Goal: Task Accomplishment & Management: Complete application form

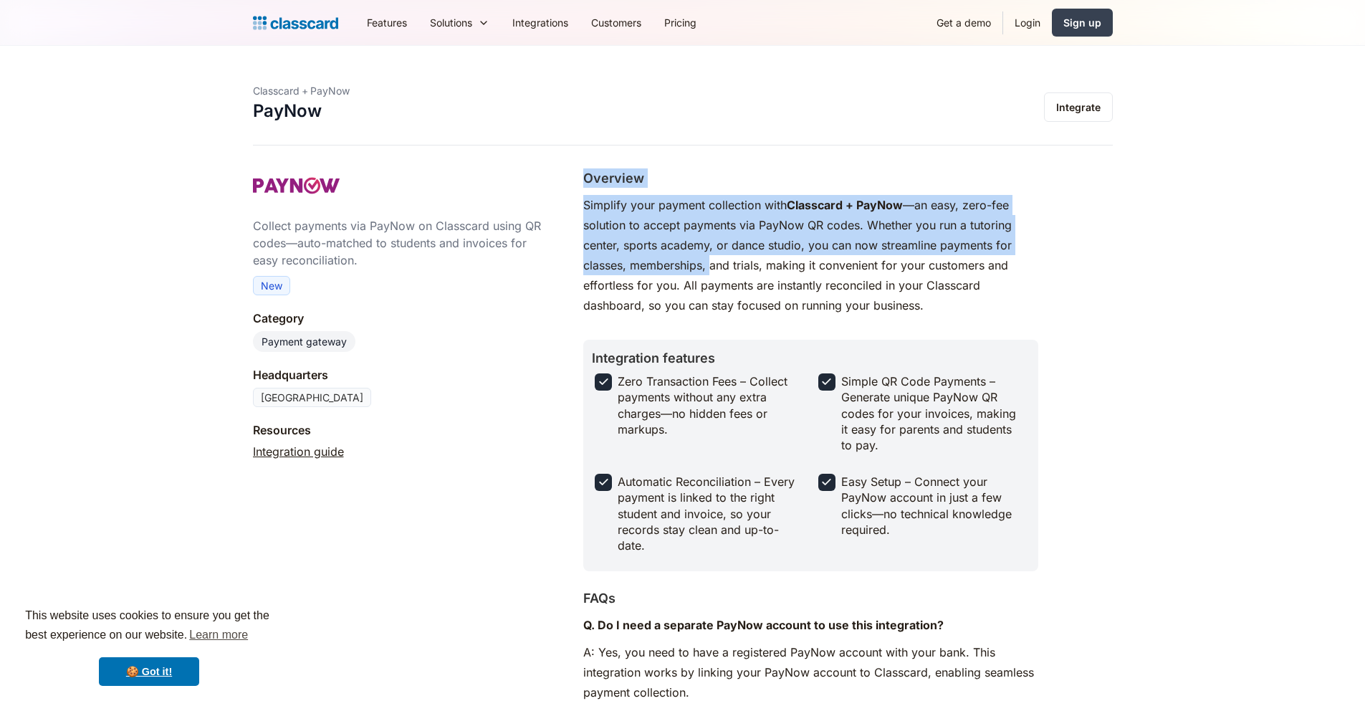
drag, startPoint x: 588, startPoint y: 176, endPoint x: 713, endPoint y: 258, distance: 150.1
click at [713, 259] on div "Overview Simplify your payment collection with Classcard + PayNow —an easy, zer…" at bounding box center [810, 253] width 455 height 171
click at [713, 258] on p "Simplify your payment collection with Classcard + PayNow —an easy, zero-fee sol…" at bounding box center [810, 255] width 455 height 120
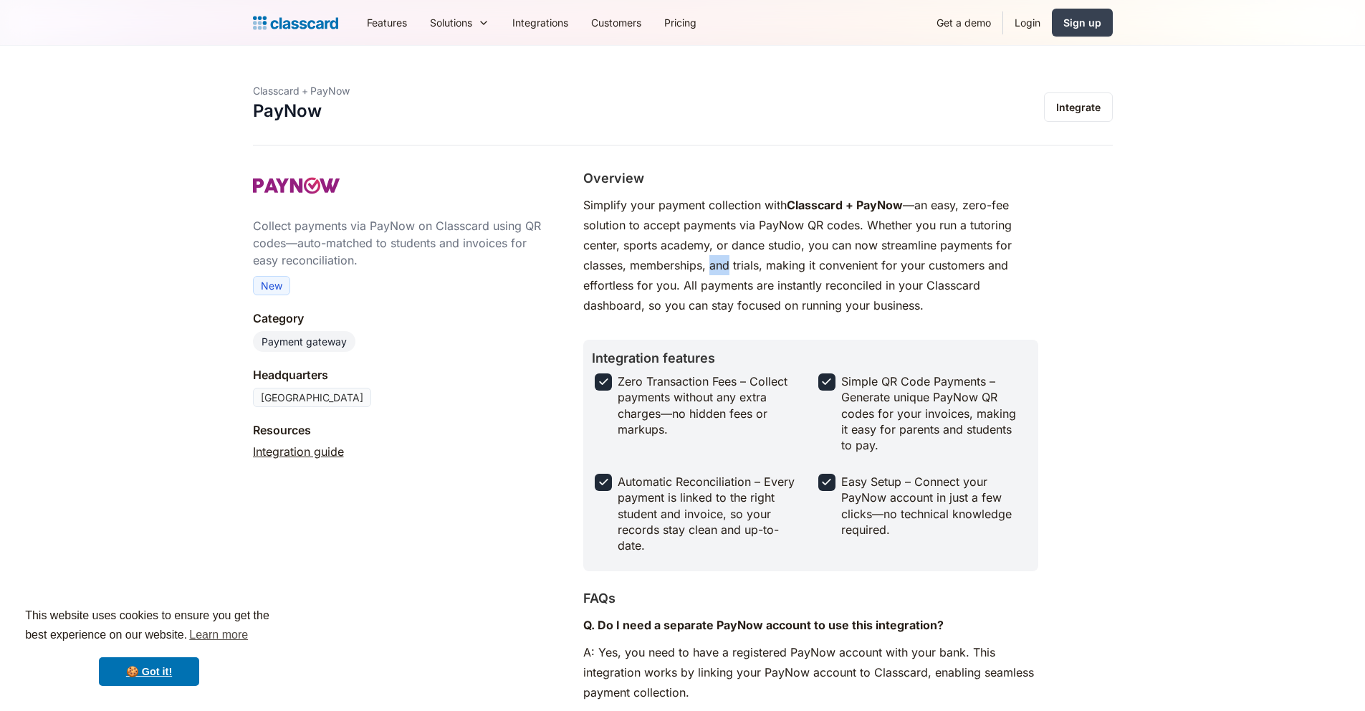
click at [713, 258] on p "Simplify your payment collection with Classcard + PayNow —an easy, zero-fee sol…" at bounding box center [810, 255] width 455 height 120
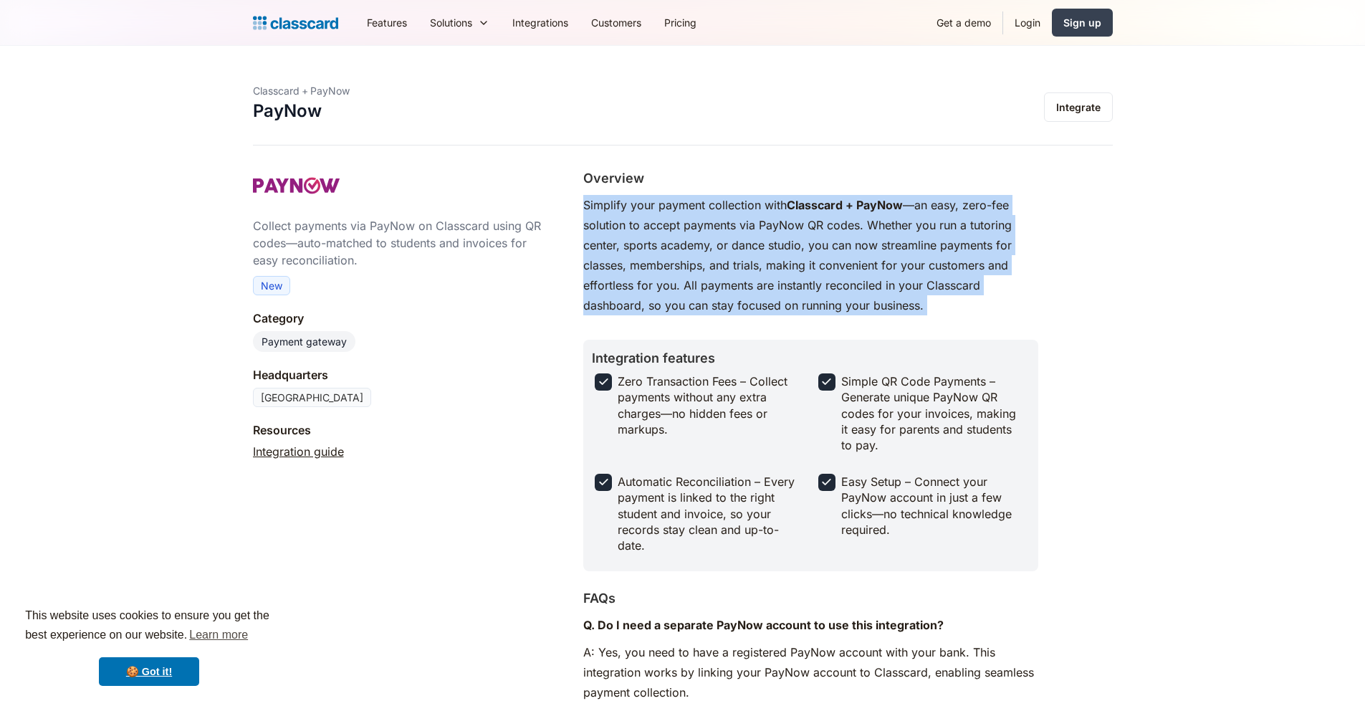
click at [713, 258] on p "Simplify your payment collection with Classcard + PayNow —an easy, zero-fee sol…" at bounding box center [810, 255] width 455 height 120
click at [715, 265] on p "Simplify your payment collection with Classcard + PayNow —an easy, zero-fee sol…" at bounding box center [810, 255] width 455 height 120
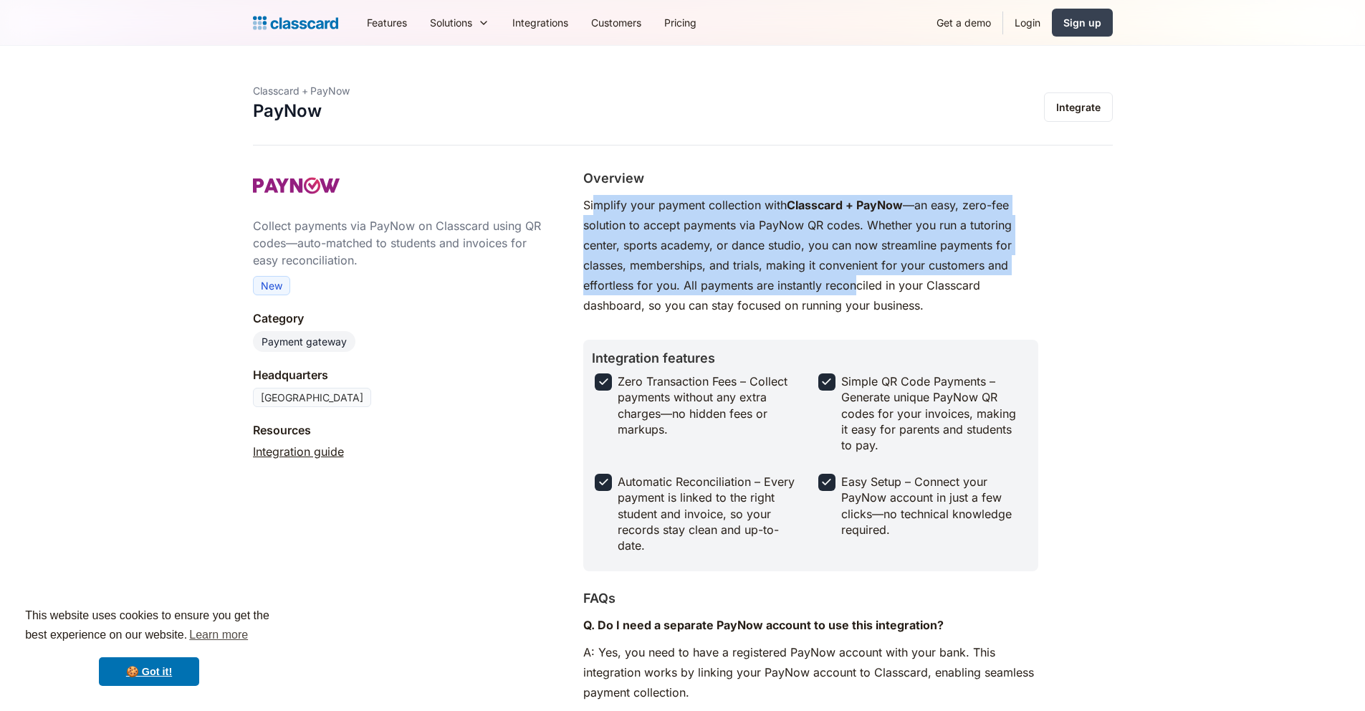
drag, startPoint x: 593, startPoint y: 211, endPoint x: 851, endPoint y: 278, distance: 266.7
click at [854, 281] on p "Simplify your payment collection with Classcard + PayNow —an easy, zero-fee sol…" at bounding box center [810, 255] width 455 height 120
click at [851, 278] on p "Simplify your payment collection with Classcard + PayNow —an easy, zero-fee sol…" at bounding box center [810, 255] width 455 height 120
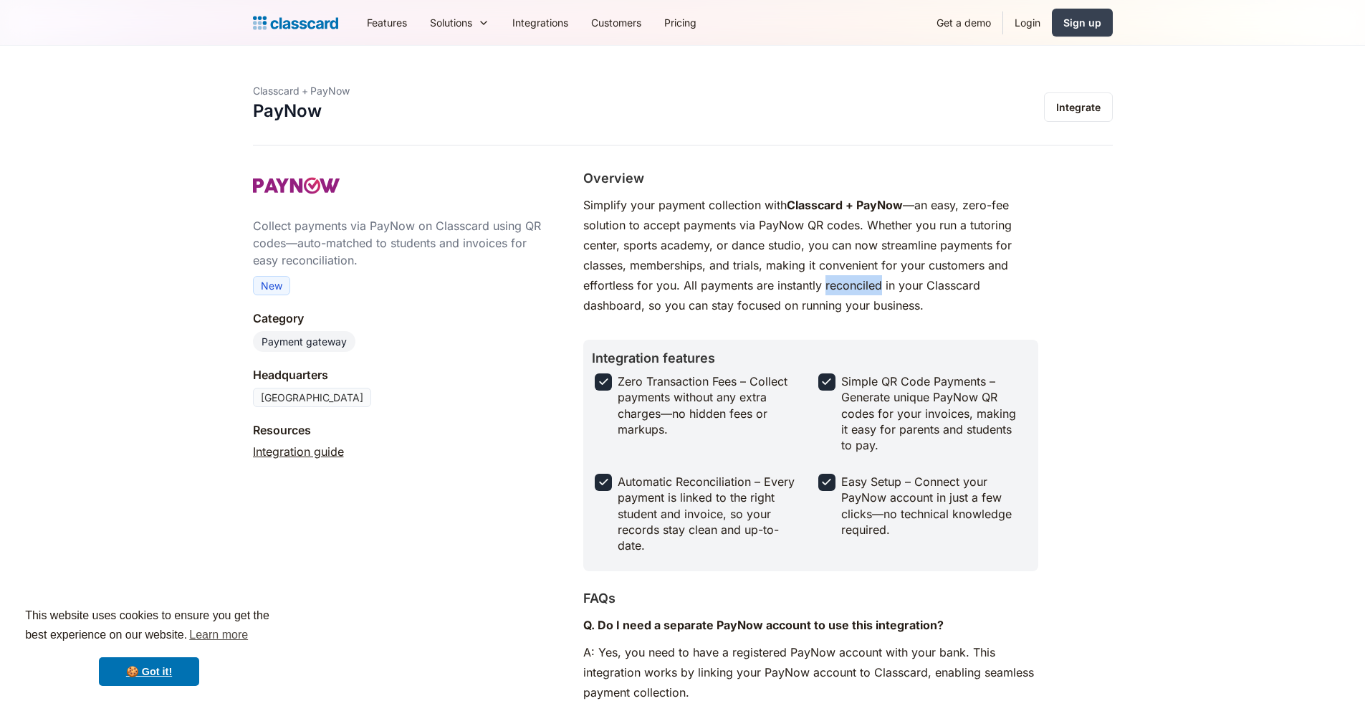
click at [851, 278] on p "Simplify your payment collection with Classcard + PayNow —an easy, zero-fee sol…" at bounding box center [810, 255] width 455 height 120
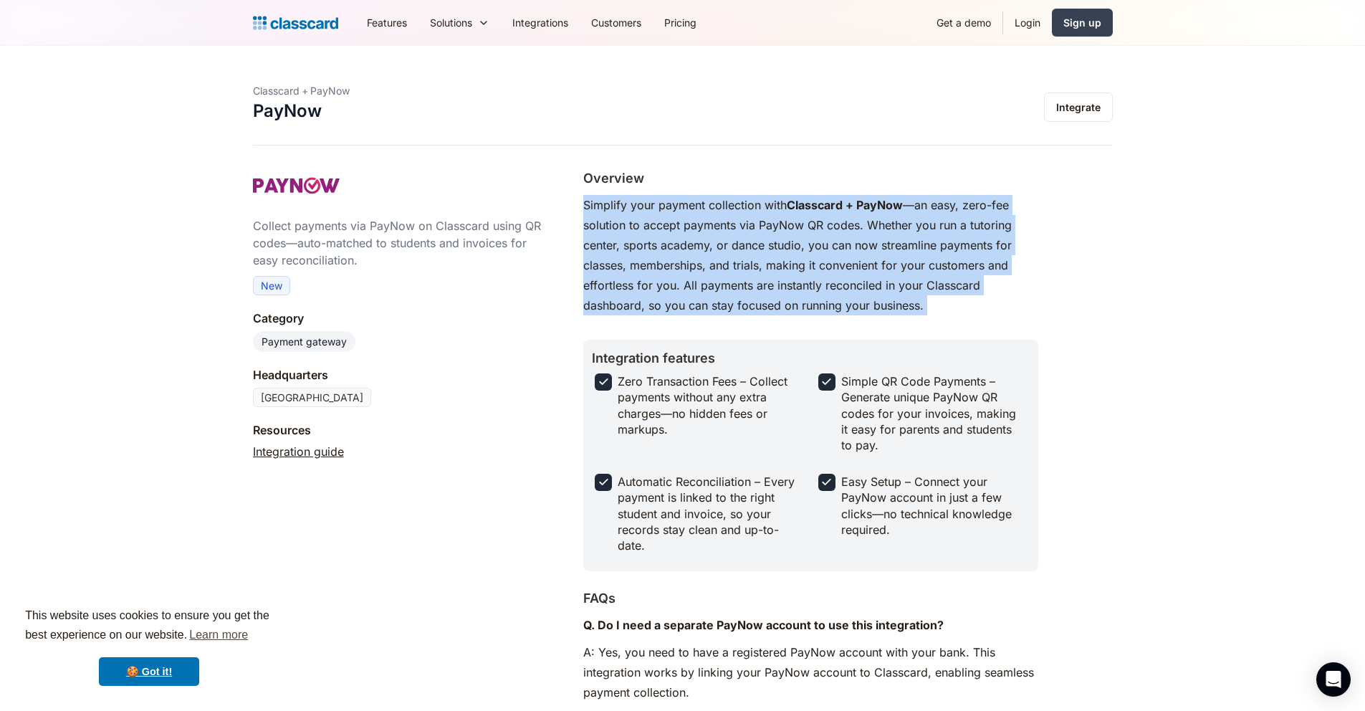
click at [851, 278] on p "Simplify your payment collection with Classcard + PayNow —an easy, zero-fee sol…" at bounding box center [810, 255] width 455 height 120
click at [856, 284] on p "Simplify your payment collection with Classcard + PayNow —an easy, zero-fee sol…" at bounding box center [810, 255] width 455 height 120
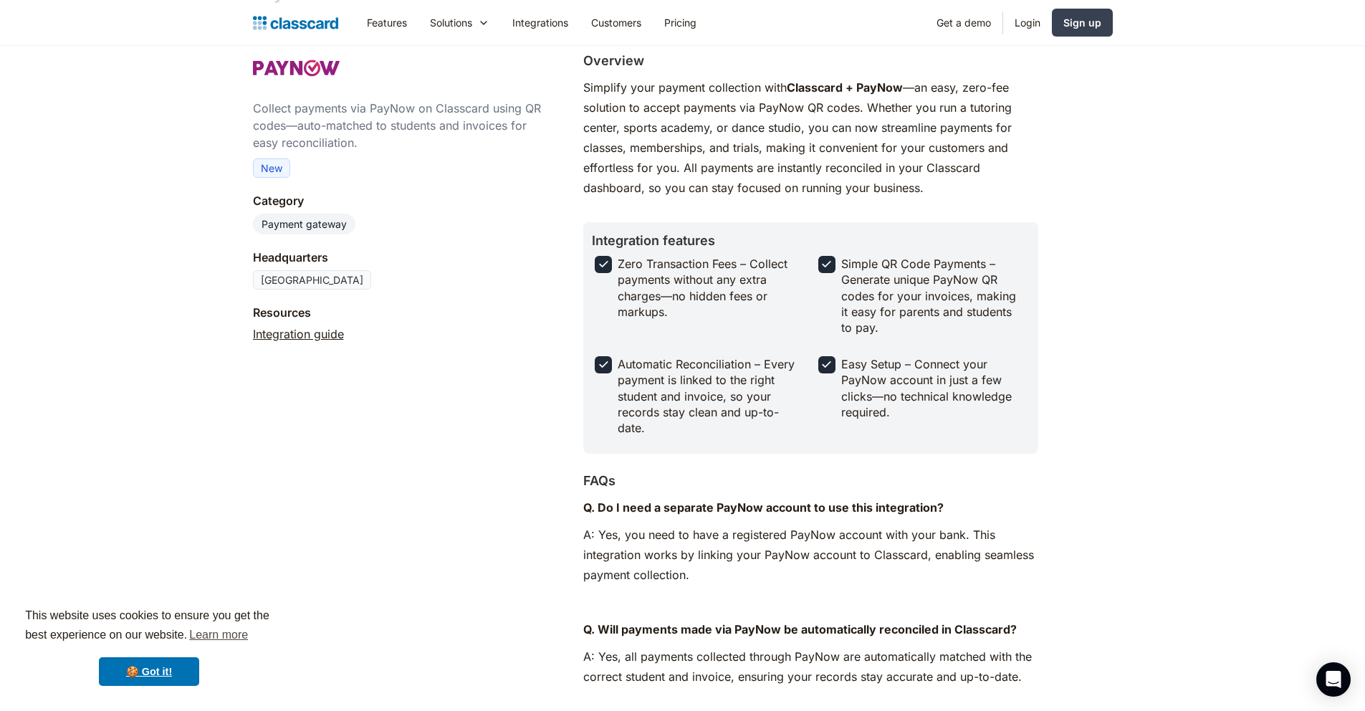
scroll to position [234, 0]
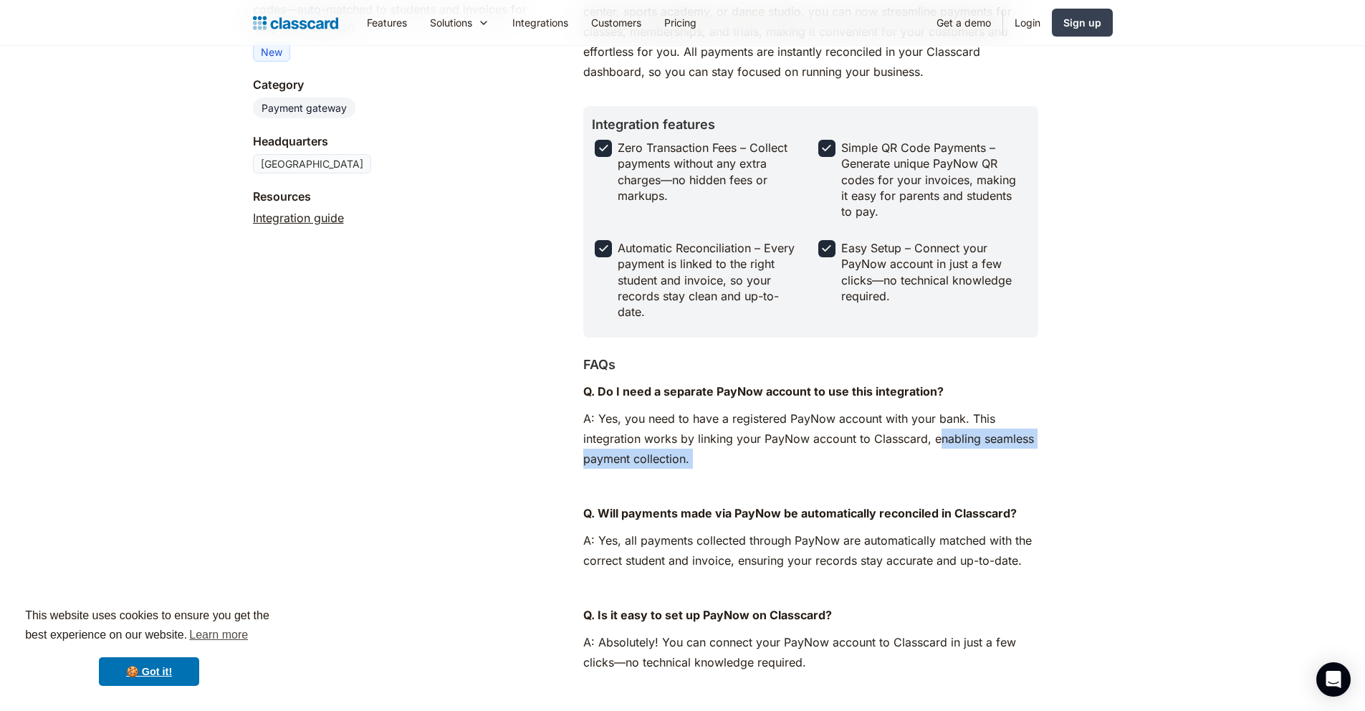
drag, startPoint x: 734, startPoint y: 469, endPoint x: 941, endPoint y: 443, distance: 208.8
click at [941, 443] on div "Q. Do I need a separate PayNow account to use this integration? A: Yes, you nee…" at bounding box center [810, 652] width 455 height 542
click at [941, 442] on p "A: Yes, you need to have a registered PayNow account with your bank. This integ…" at bounding box center [810, 439] width 455 height 60
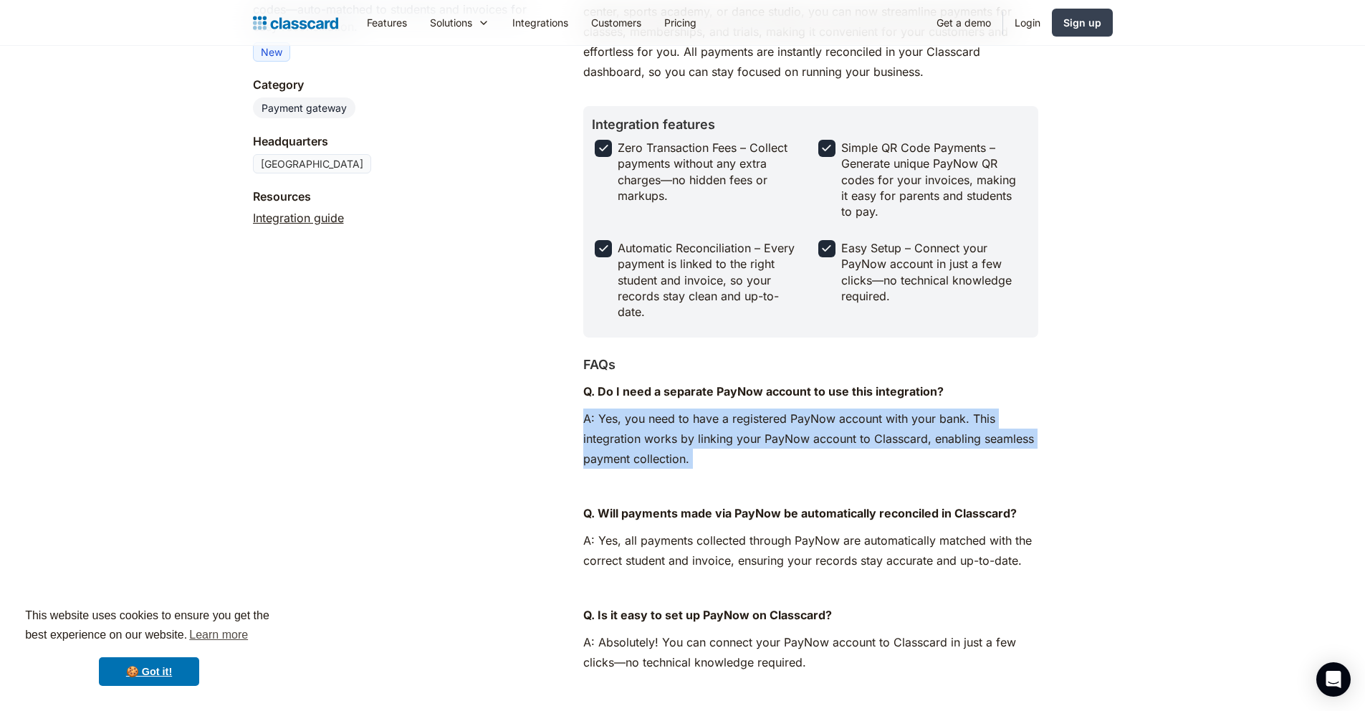
click at [941, 442] on p "A: Yes, you need to have a registered PayNow account with your bank. This integ…" at bounding box center [810, 439] width 455 height 60
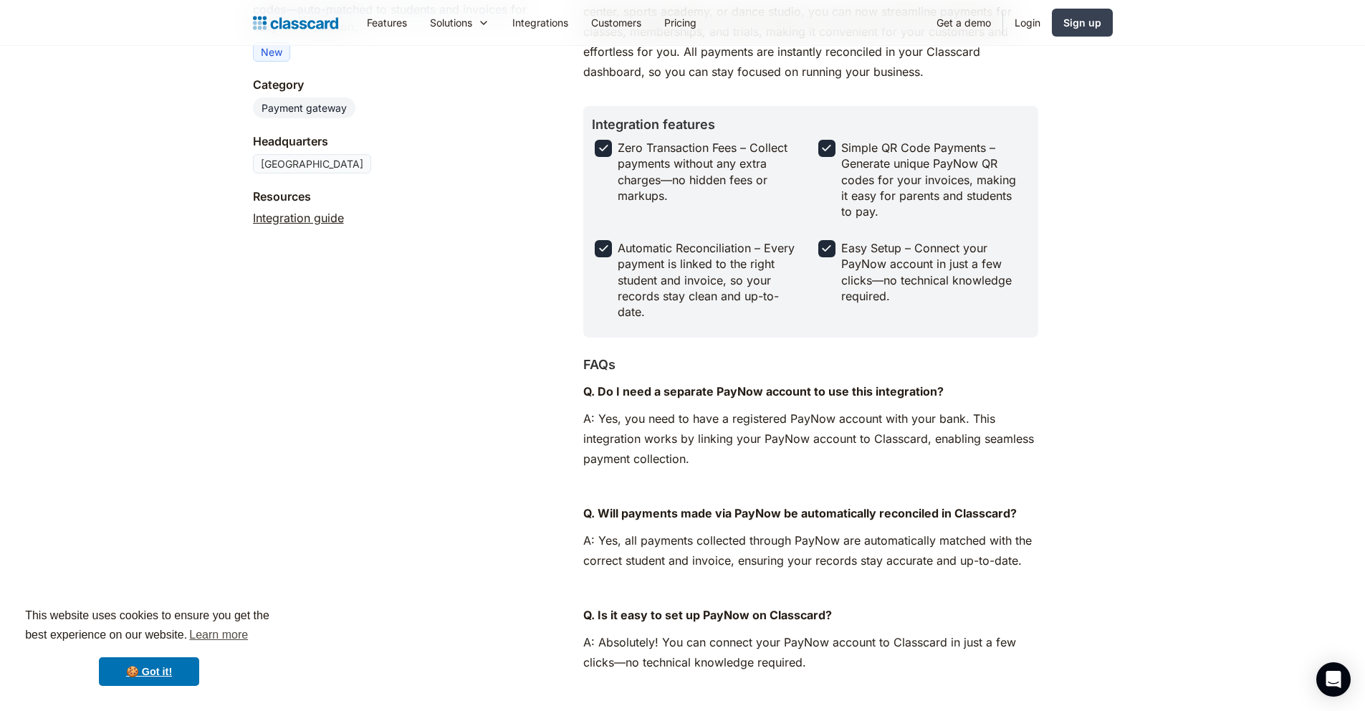
click at [939, 484] on p "‍" at bounding box center [810, 486] width 455 height 20
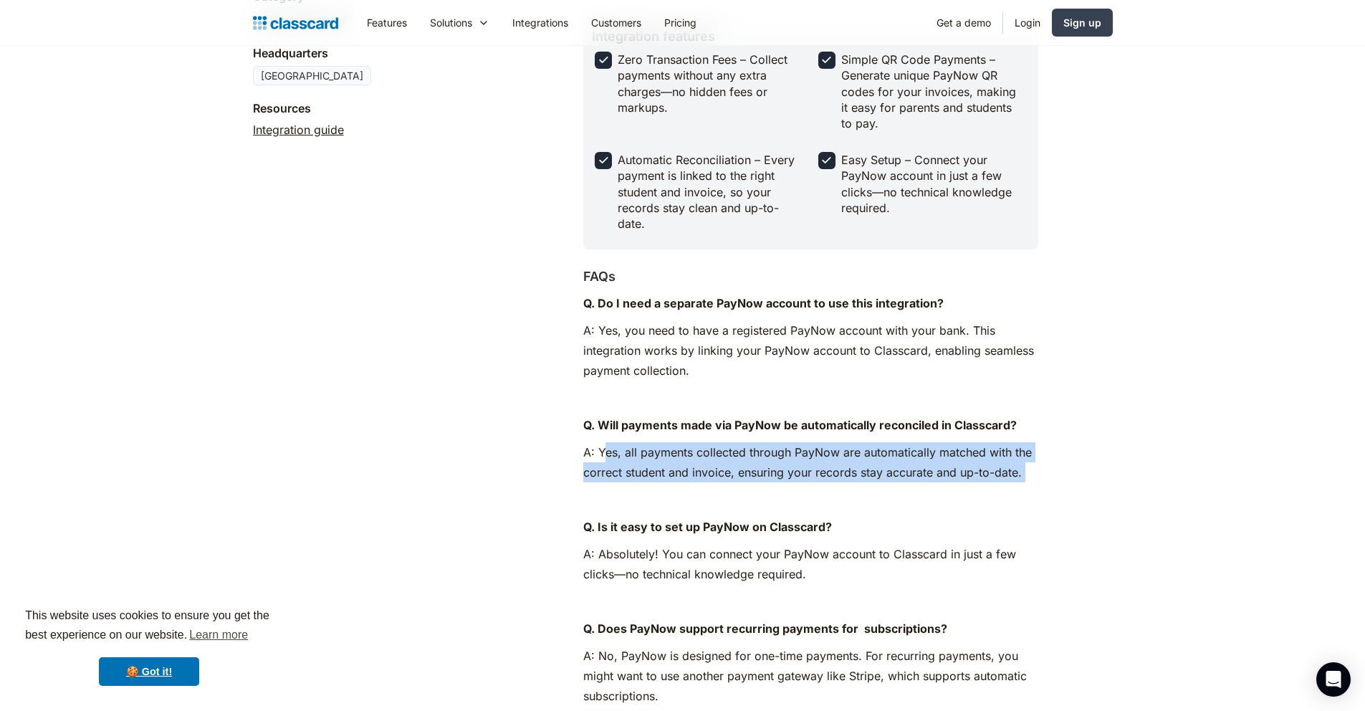
drag, startPoint x: 676, startPoint y: 454, endPoint x: 973, endPoint y: 482, distance: 298.8
click at [975, 484] on div "Q. Do I need a separate PayNow account to use this integration? A: Yes, you nee…" at bounding box center [810, 564] width 455 height 542
click at [973, 482] on p "A: Yes, all payments collected through PayNow are automatically matched with th…" at bounding box center [810, 462] width 455 height 40
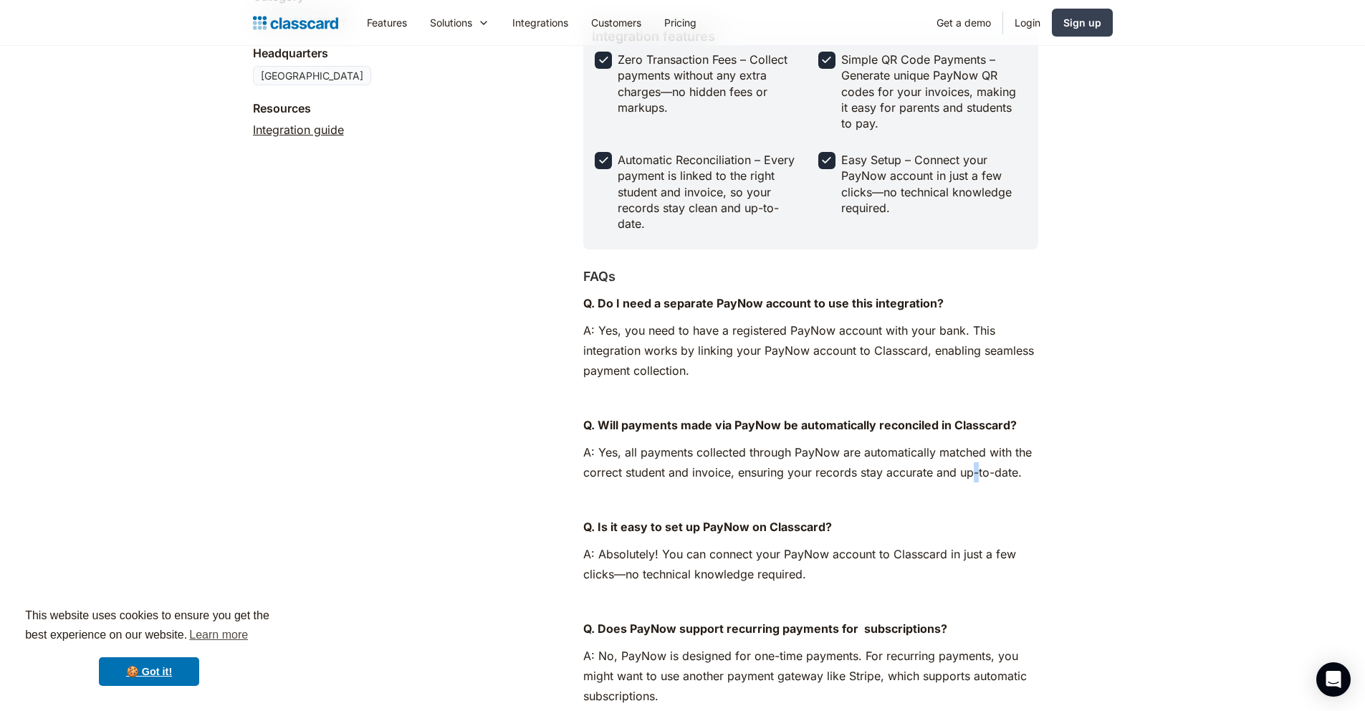
click at [973, 482] on p "A: Yes, all payments collected through PayNow are automatically matched with th…" at bounding box center [810, 462] width 455 height 40
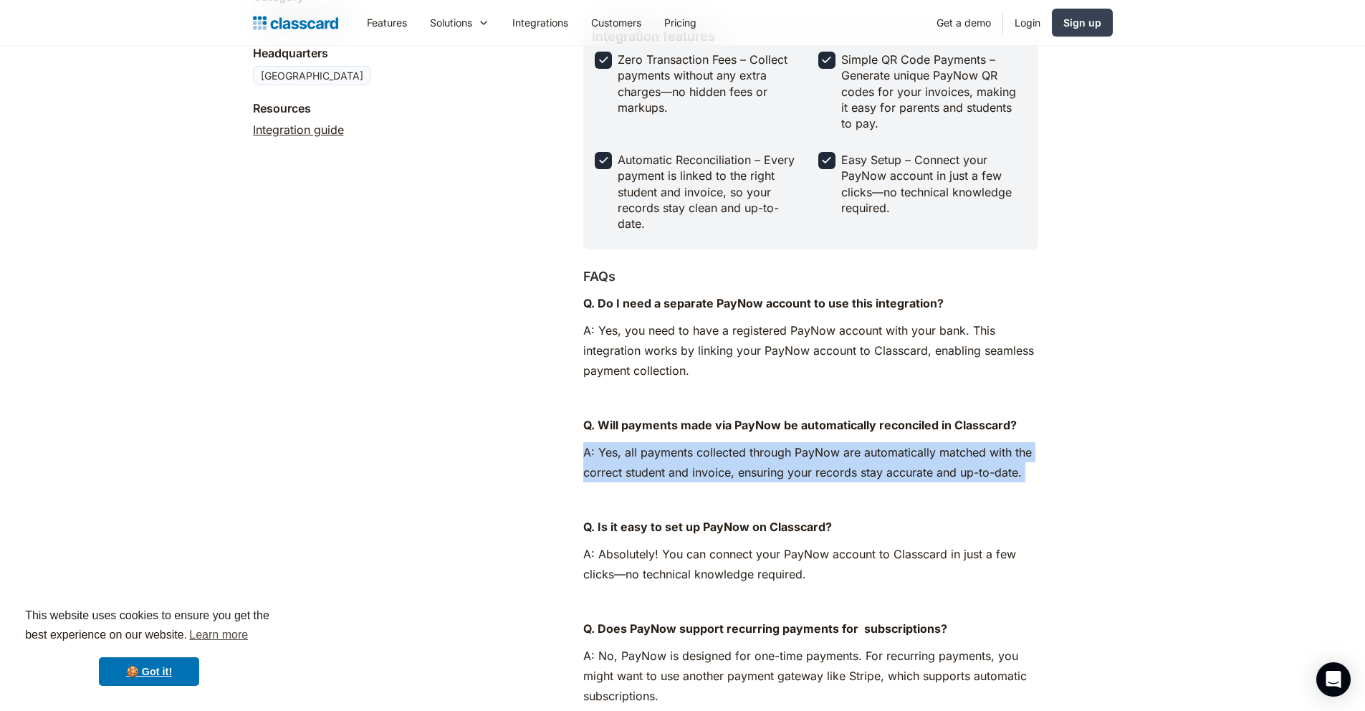
click at [973, 482] on p "A: Yes, all payments collected through PayNow are automatically matched with th…" at bounding box center [810, 462] width 455 height 40
click at [973, 484] on div "Q. Do I need a separate PayNow account to use this integration? A: Yes, you nee…" at bounding box center [810, 564] width 455 height 542
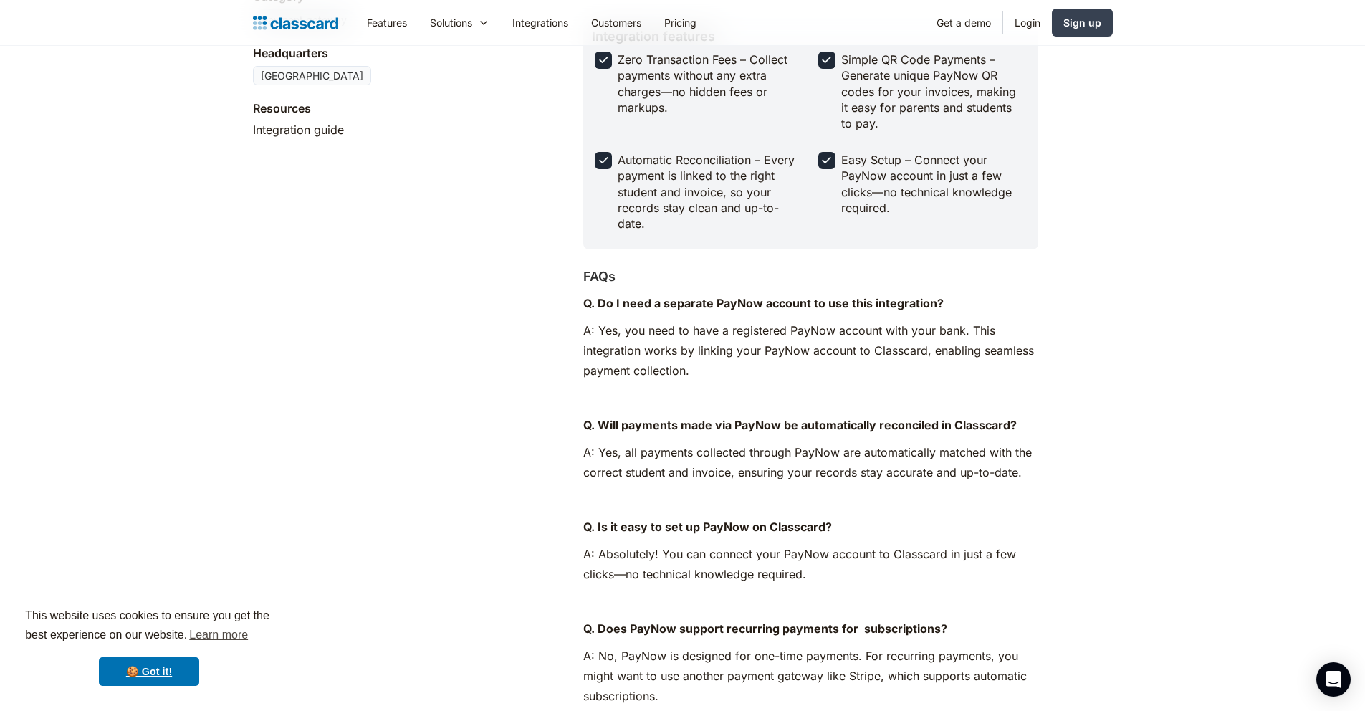
scroll to position [444, 0]
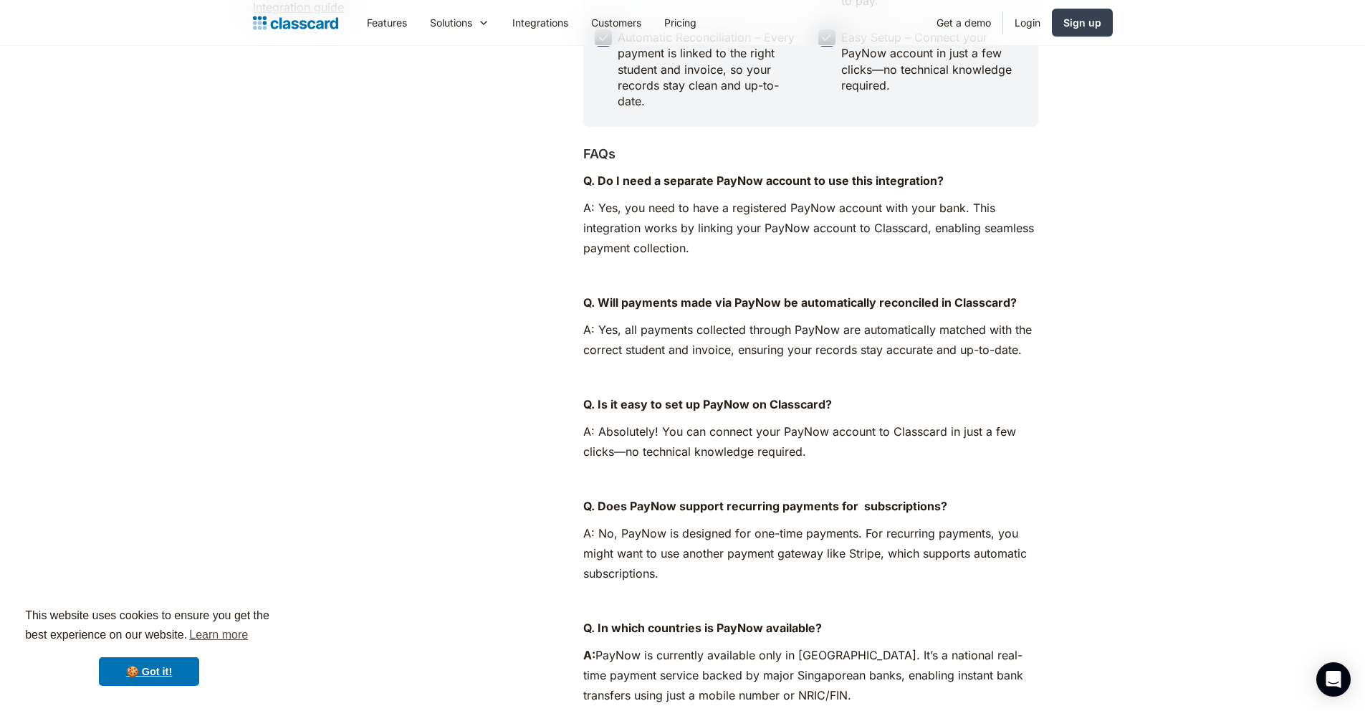
click at [817, 452] on p "A: Absolutely! You can connect your PayNow account to Classcard in just a few c…" at bounding box center [810, 441] width 455 height 40
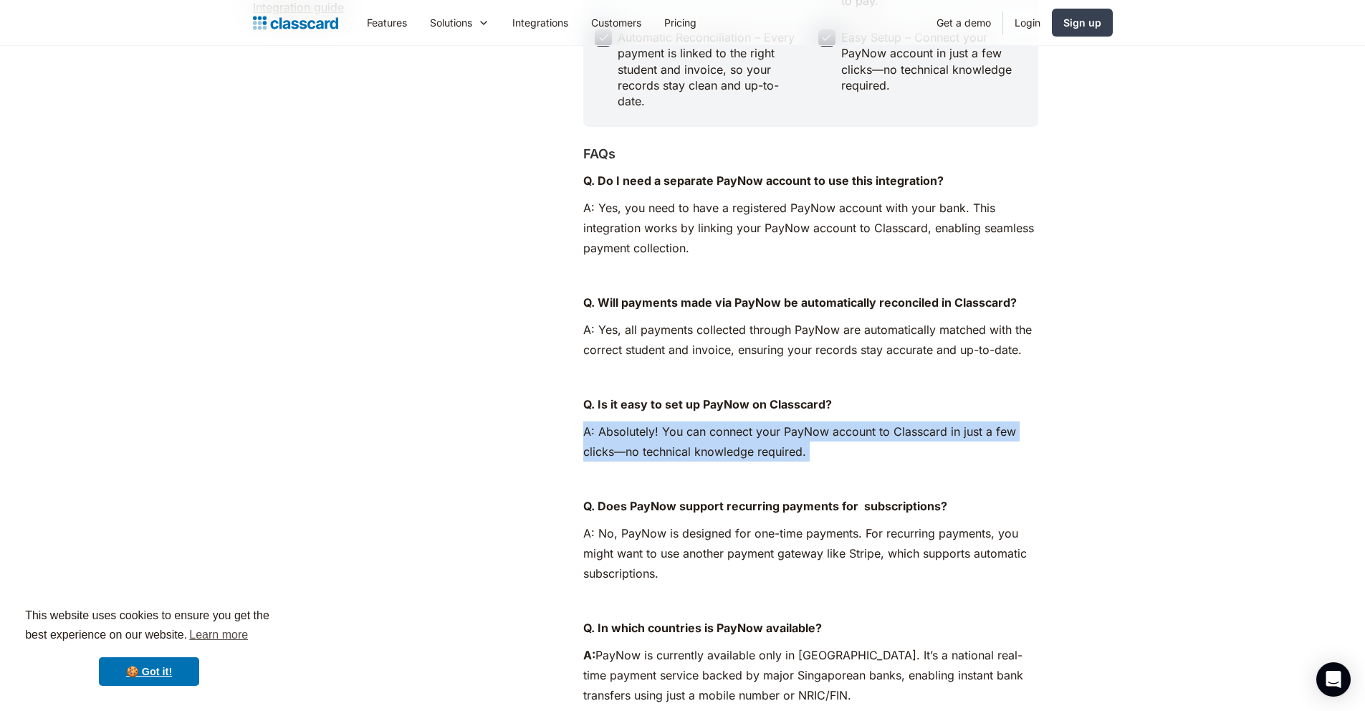
click at [817, 452] on p "A: Absolutely! You can connect your PayNow account to Classcard in just a few c…" at bounding box center [810, 441] width 455 height 40
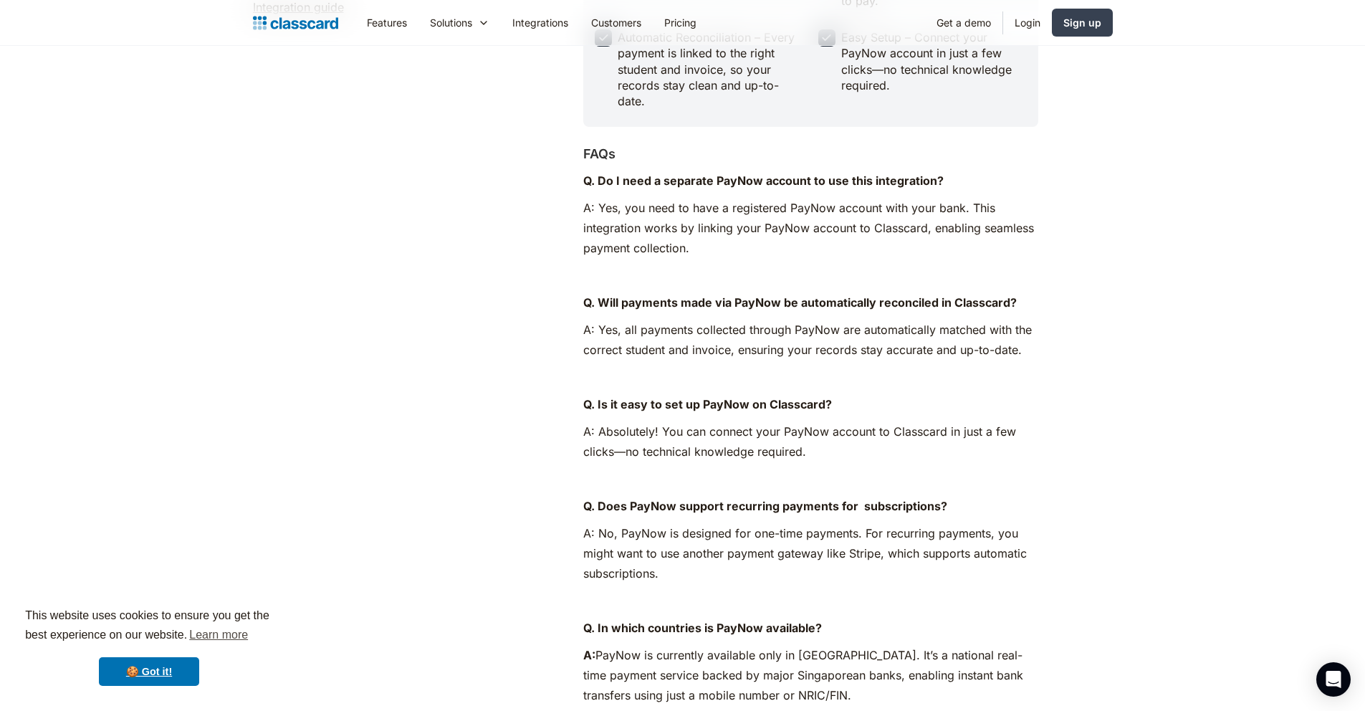
click at [827, 454] on p "A: Absolutely! You can connect your PayNow account to Classcard in just a few c…" at bounding box center [810, 441] width 455 height 40
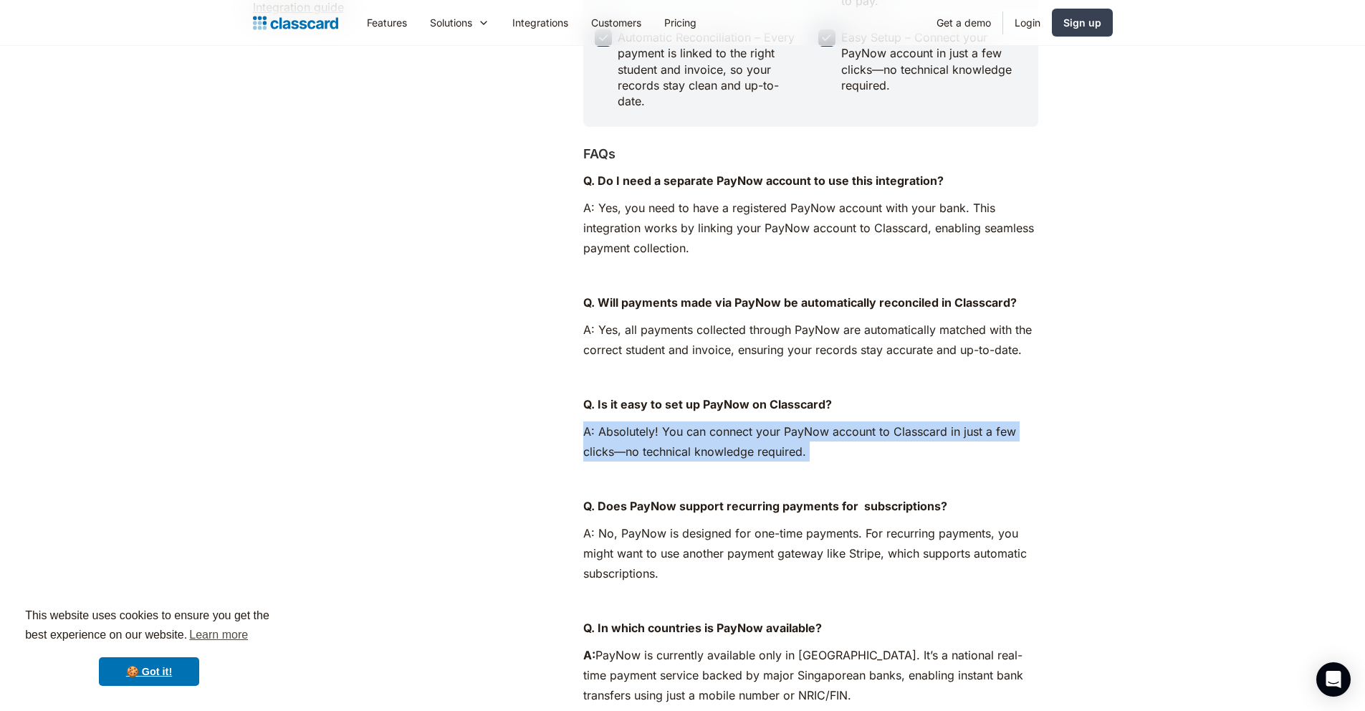
drag, startPoint x: 804, startPoint y: 439, endPoint x: 753, endPoint y: 413, distance: 58.0
click at [753, 414] on div "Q. Do I need a separate PayNow account to use this integration? A: Yes, you nee…" at bounding box center [810, 442] width 455 height 542
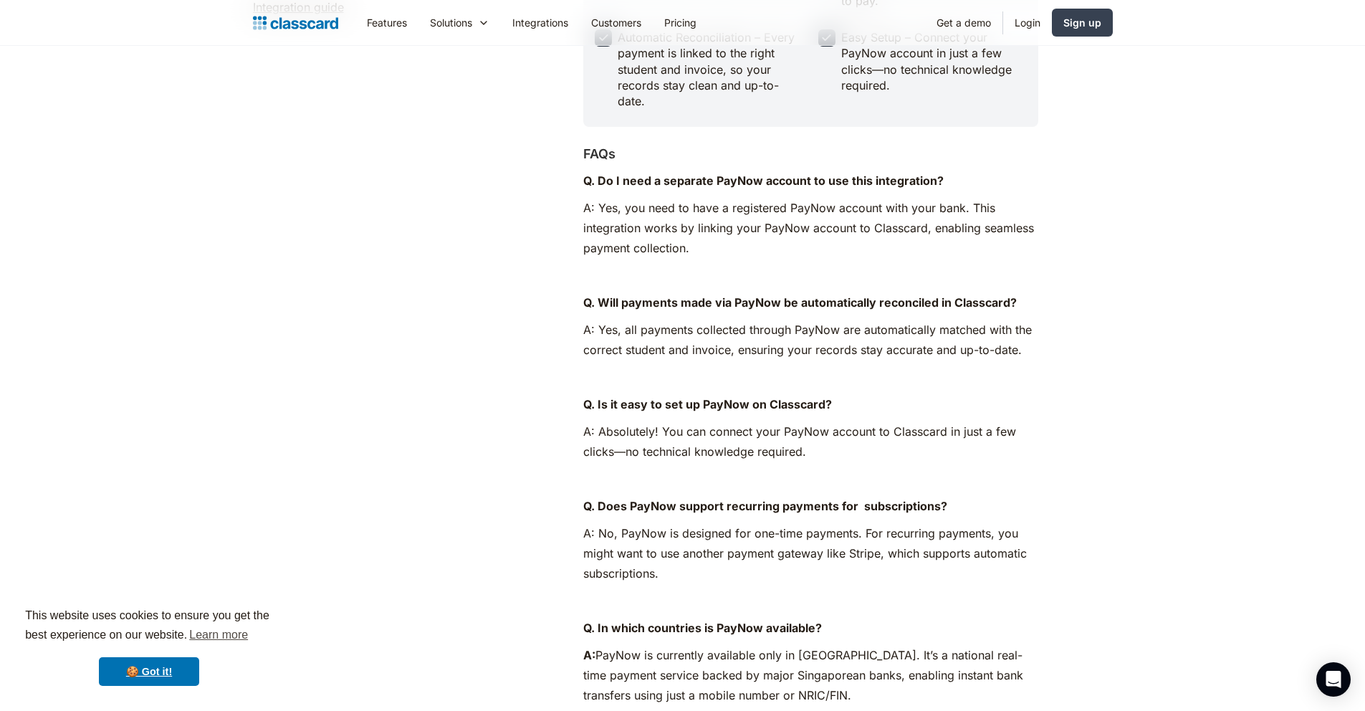
click at [753, 413] on p "Q. Is it easy to set up PayNow on Classcard?" at bounding box center [810, 404] width 455 height 20
click at [755, 421] on div "Q. Do I need a separate PayNow account to use this integration? A: Yes, you nee…" at bounding box center [810, 442] width 455 height 542
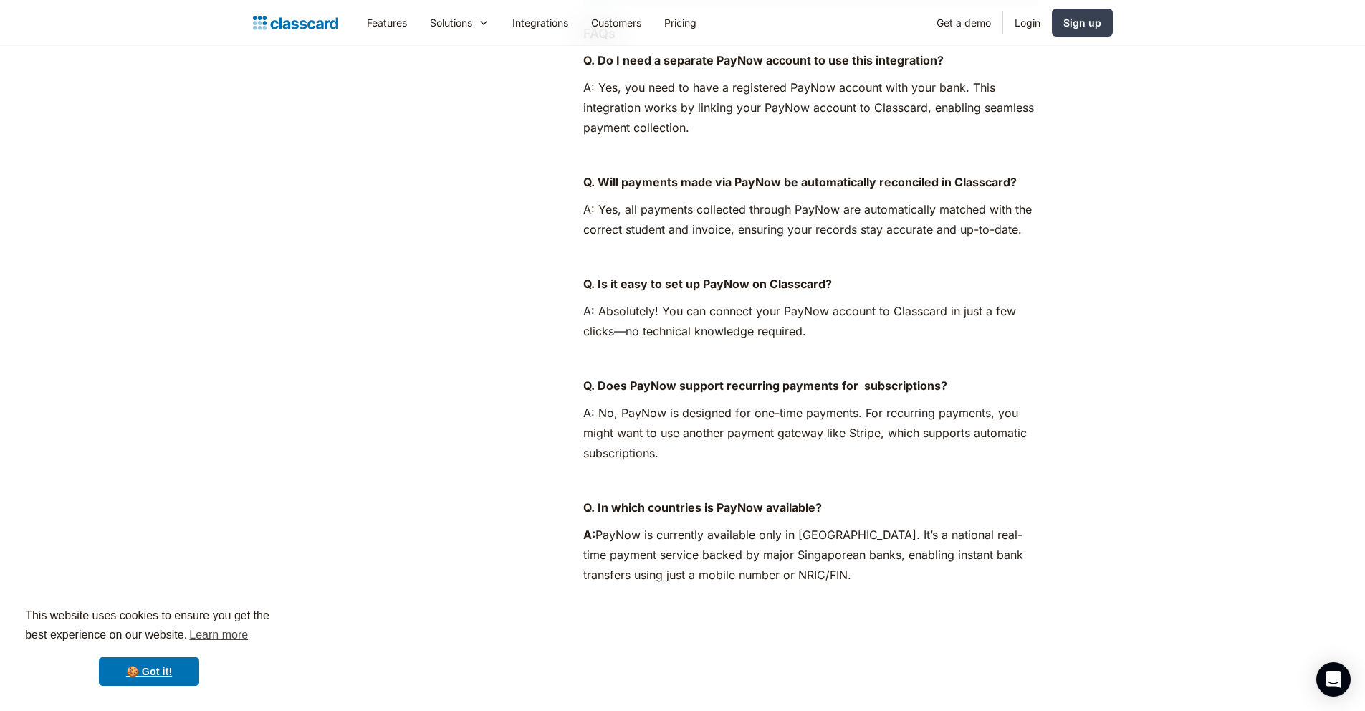
scroll to position [662, 0]
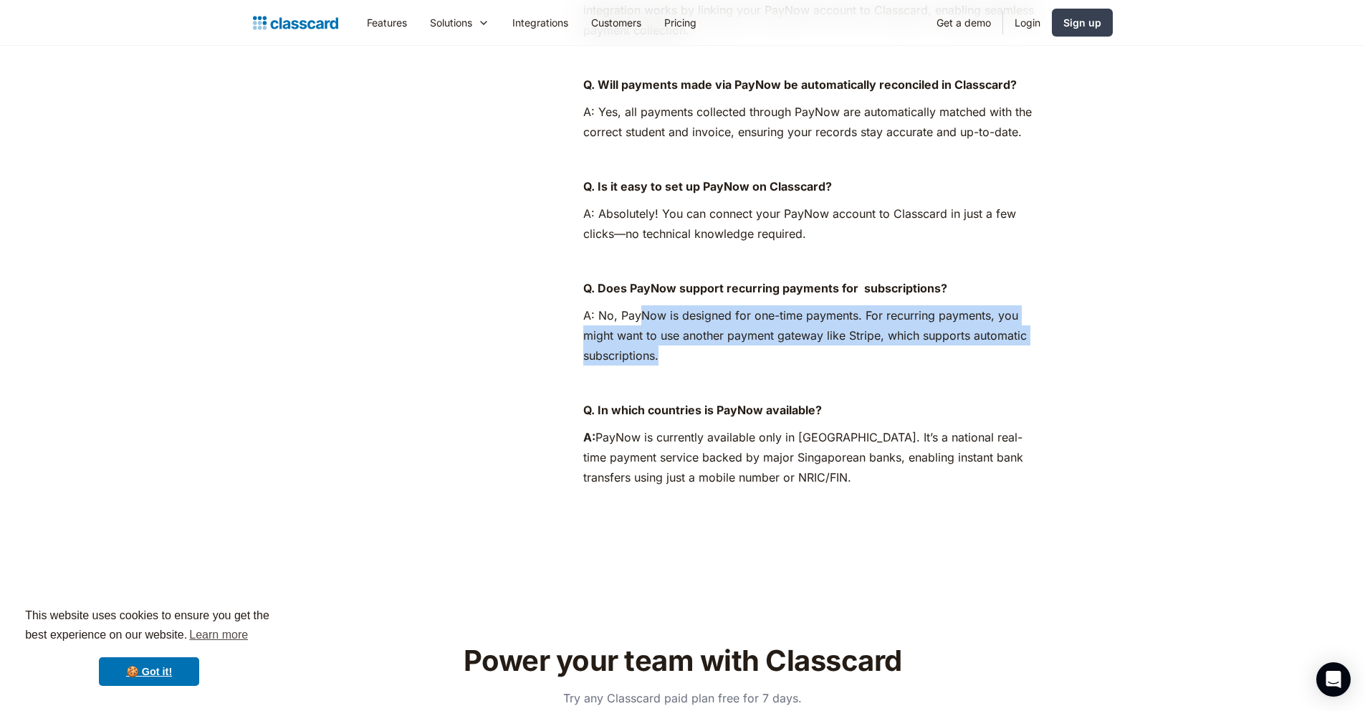
drag, startPoint x: 690, startPoint y: 358, endPoint x: 643, endPoint y: 323, distance: 58.9
click at [643, 323] on p "A: No, PayNow is designed for one-time payments. For recurring payments, you mi…" at bounding box center [810, 335] width 455 height 60
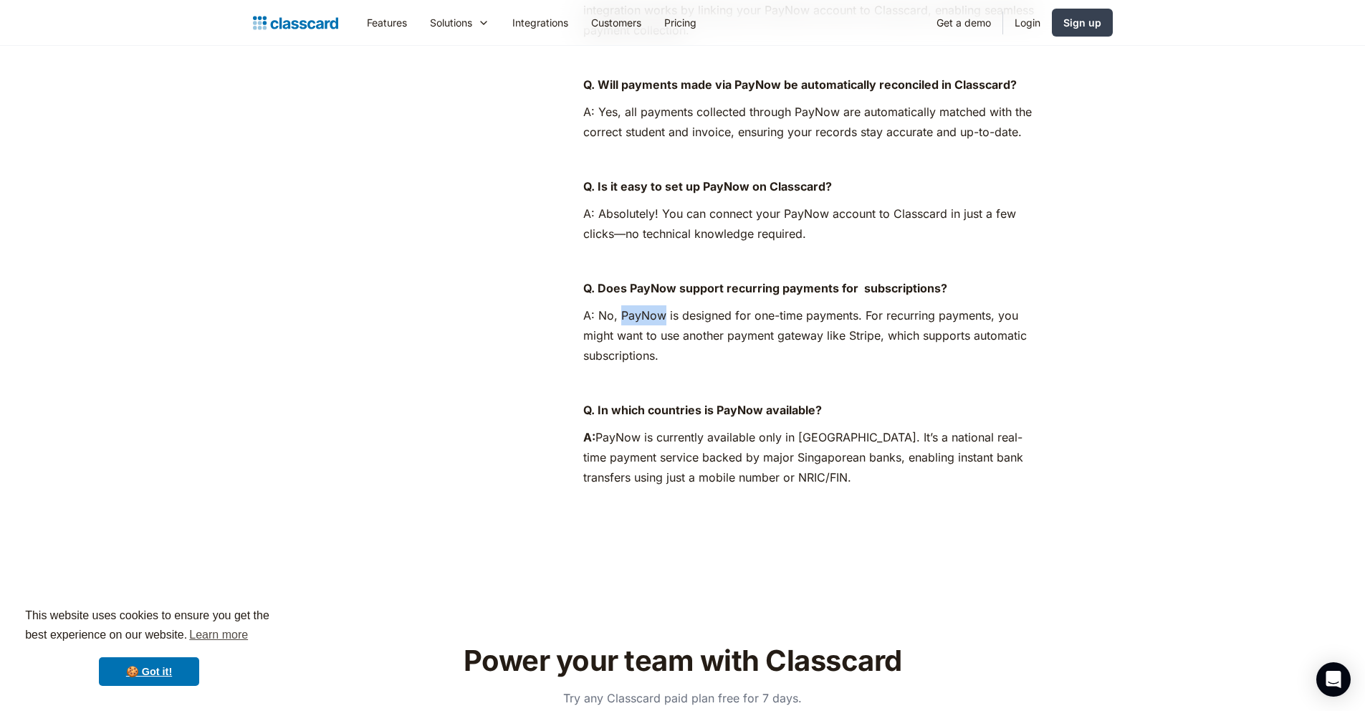
click at [643, 323] on p "A: No, PayNow is designed for one-time payments. For recurring payments, you mi…" at bounding box center [810, 335] width 455 height 60
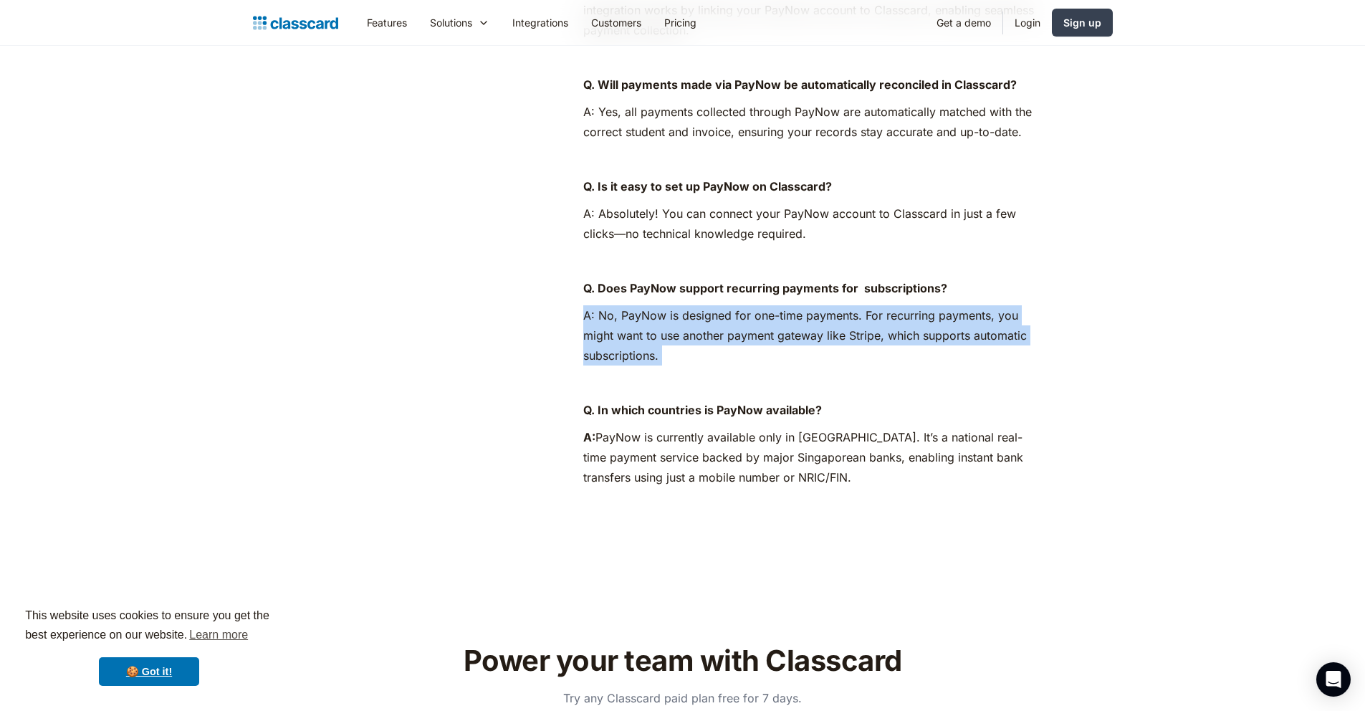
click at [643, 323] on p "A: No, PayNow is designed for one-time payments. For recurring payments, you mi…" at bounding box center [810, 335] width 455 height 60
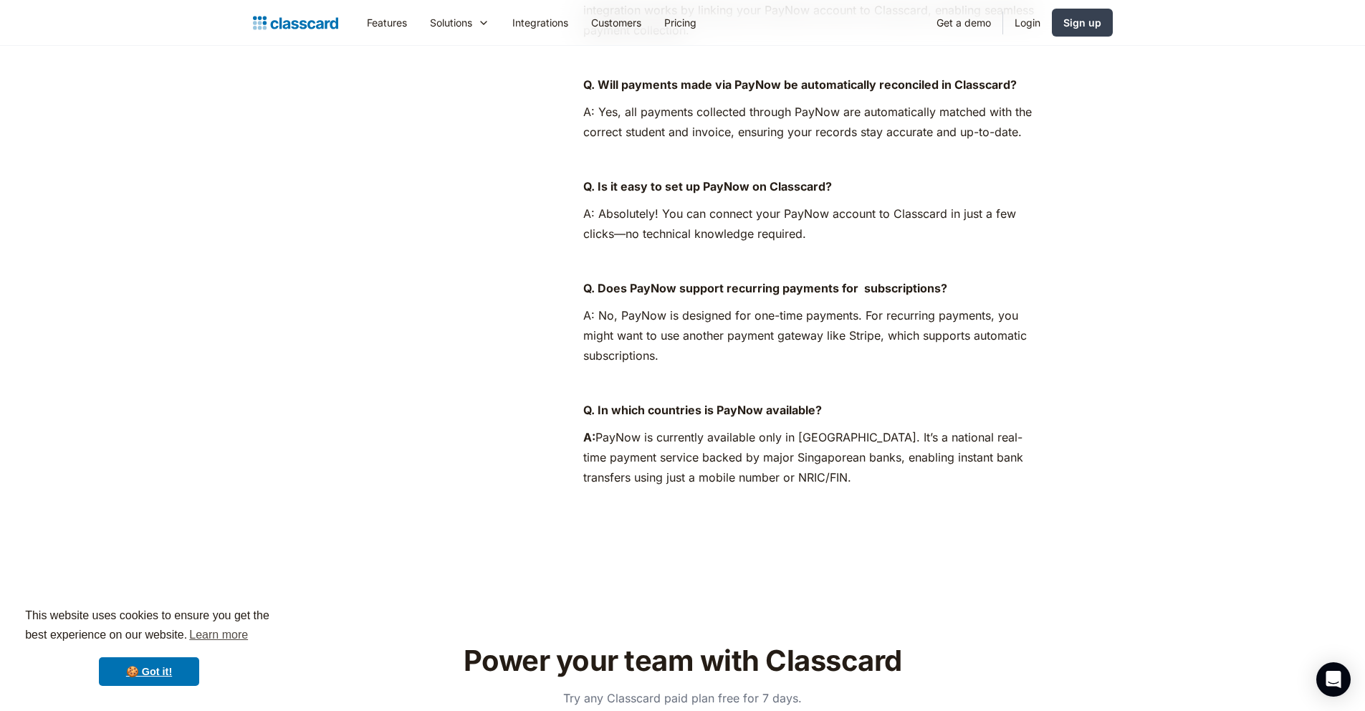
click at [647, 329] on p "A: No, PayNow is designed for one-time payments. For recurring payments, you mi…" at bounding box center [810, 335] width 455 height 60
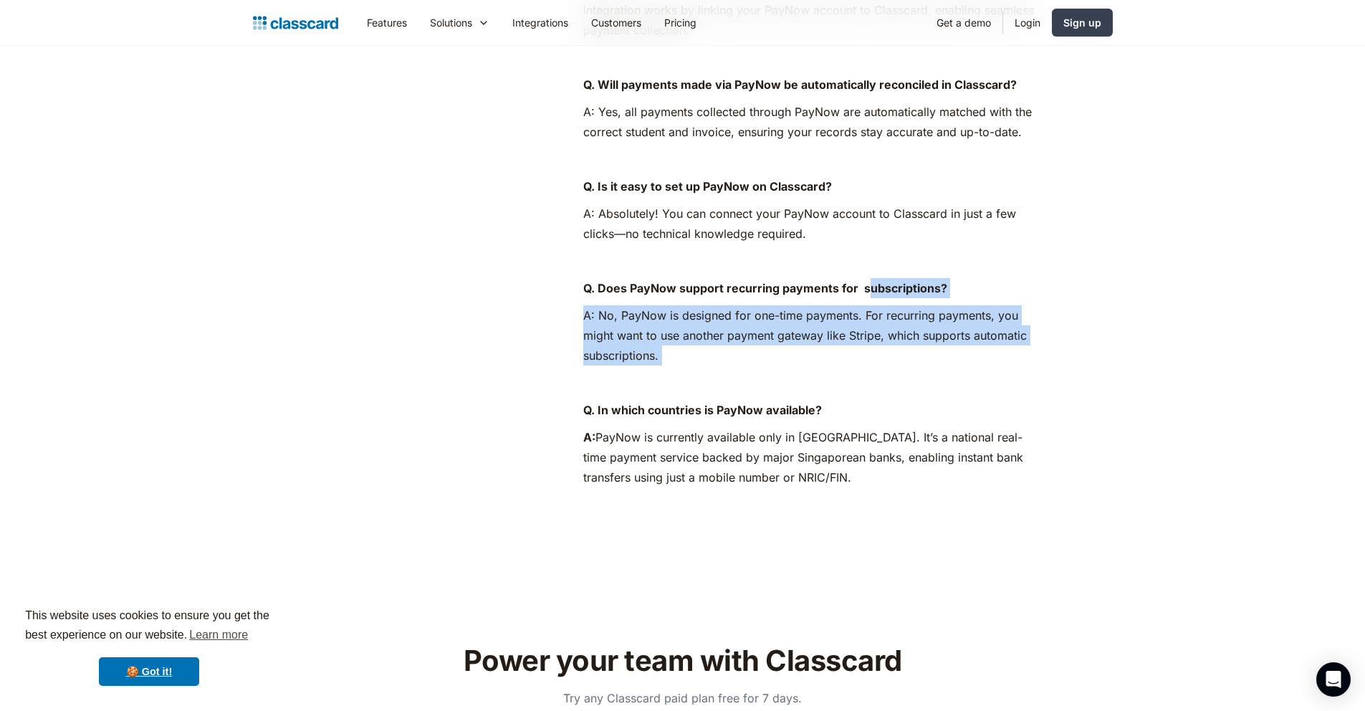
drag, startPoint x: 697, startPoint y: 372, endPoint x: 869, endPoint y: 279, distance: 196.3
click at [869, 279] on div "Q. Do I need a separate PayNow account to use this integration? A: Yes, you nee…" at bounding box center [810, 224] width 455 height 542
click at [869, 279] on p "Q. Does PayNow support recurring payments for subscriptions?" at bounding box center [810, 288] width 455 height 20
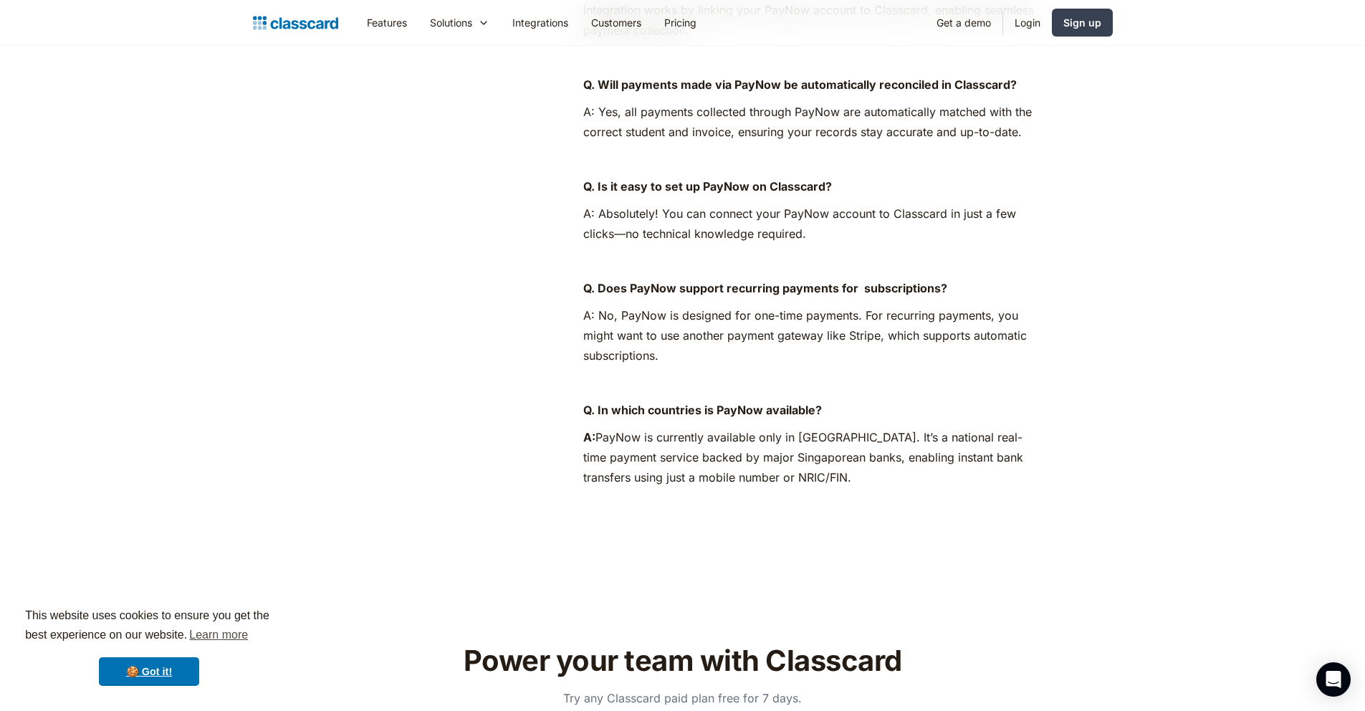
scroll to position [716, 0]
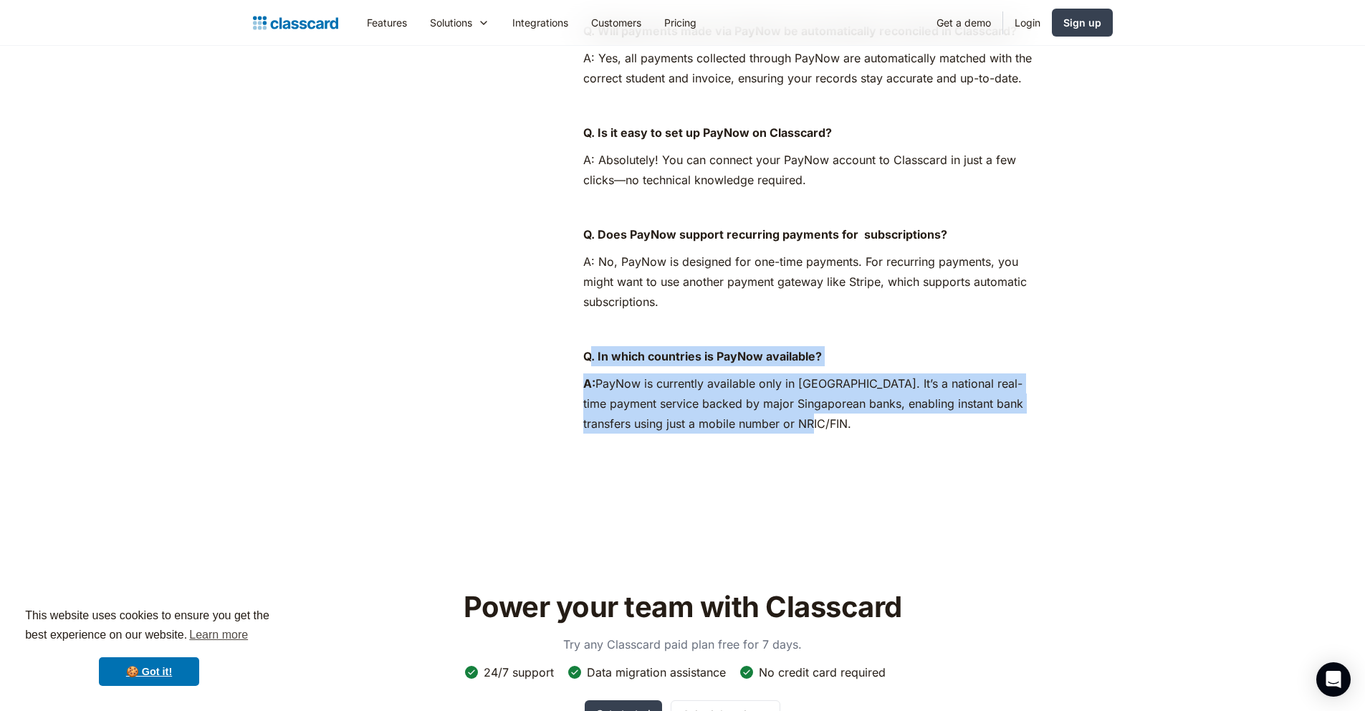
drag, startPoint x: 590, startPoint y: 360, endPoint x: 808, endPoint y: 452, distance: 236.4
click at [808, 452] on div "FAQs Q. Do I need a separate PayNow account to use this integration? A: Yes, yo…" at bounding box center [810, 165] width 455 height 586
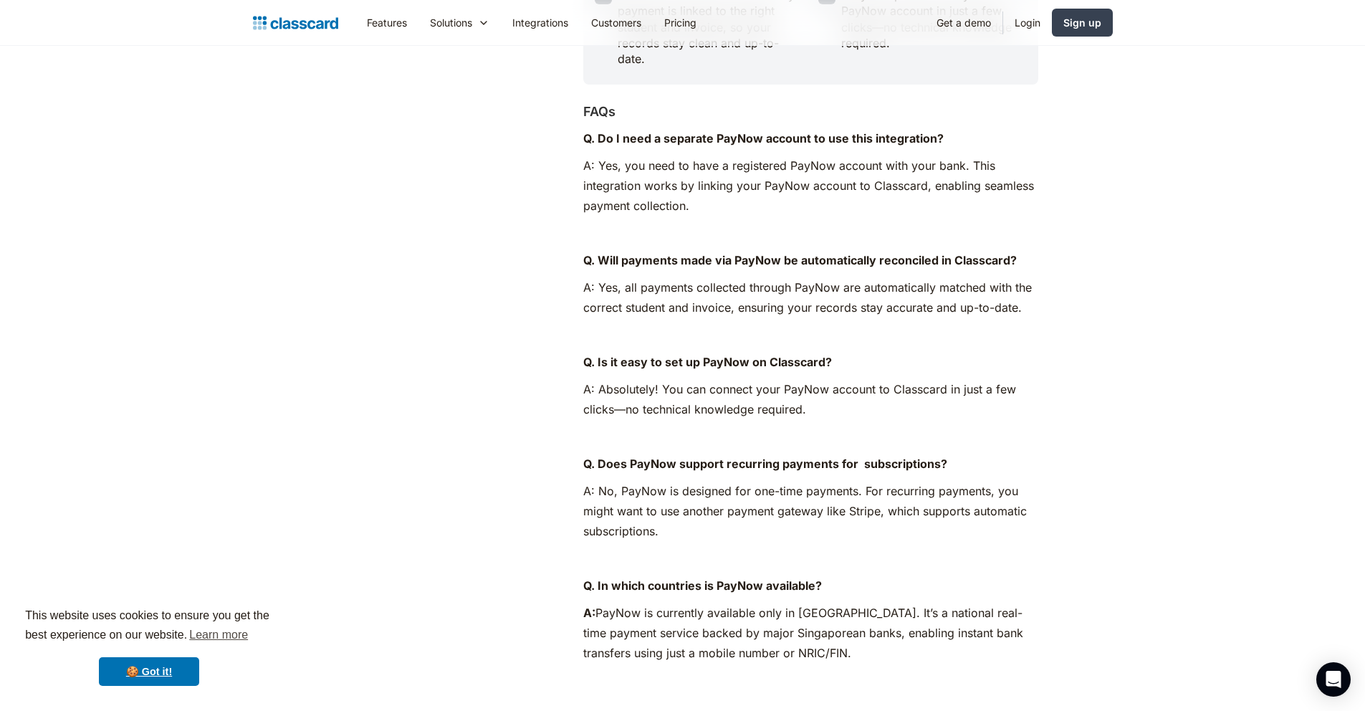
scroll to position [421, 0]
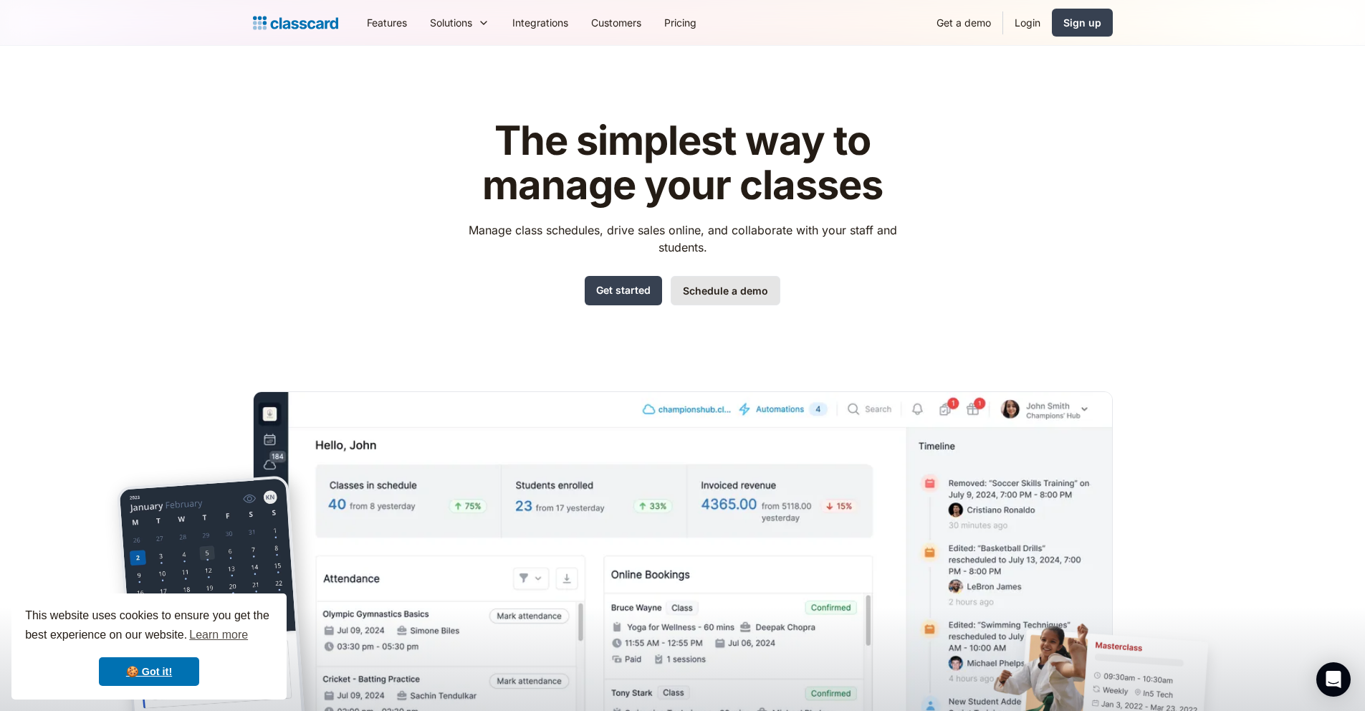
click at [682, 287] on link "Schedule a demo" at bounding box center [726, 290] width 110 height 29
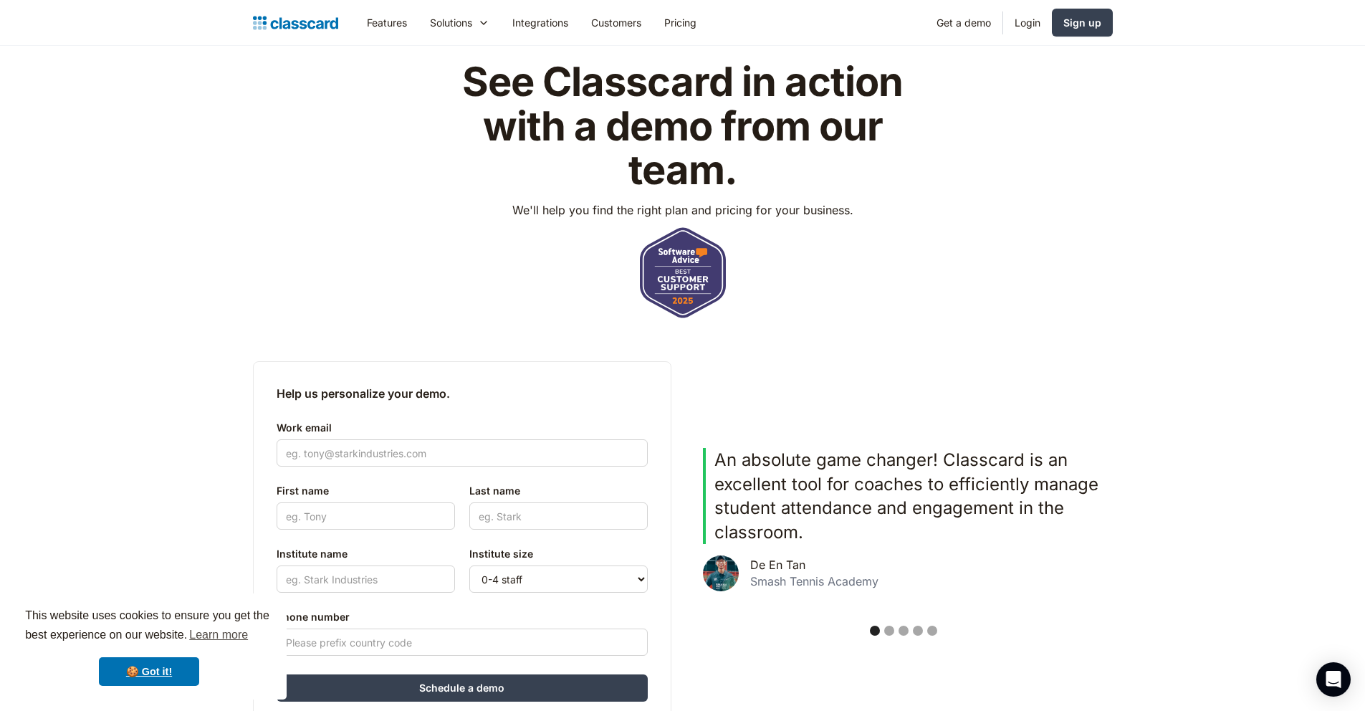
scroll to position [100, 0]
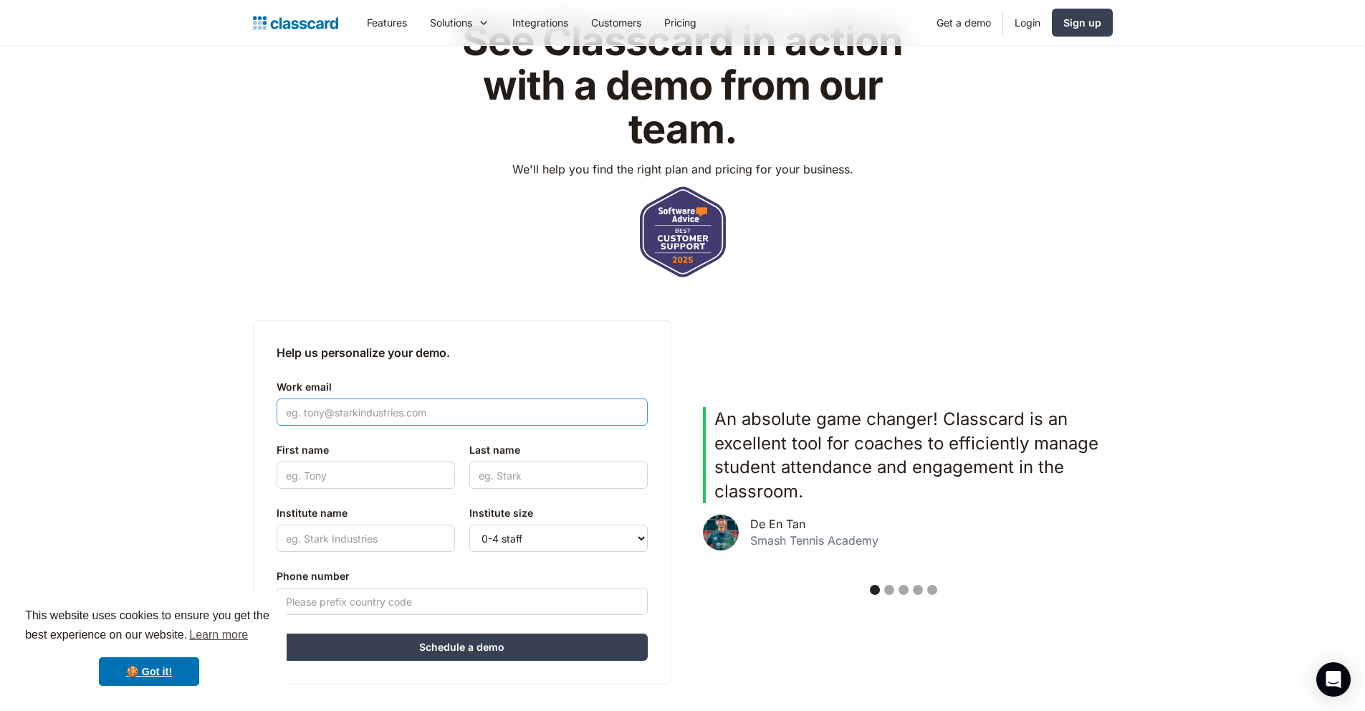
click at [566, 425] on input "Work email" at bounding box center [462, 412] width 371 height 27
type input "huangseeee45@gmail.com"
type input "Emilio"
type input "Huang"
type input "+6587801891"
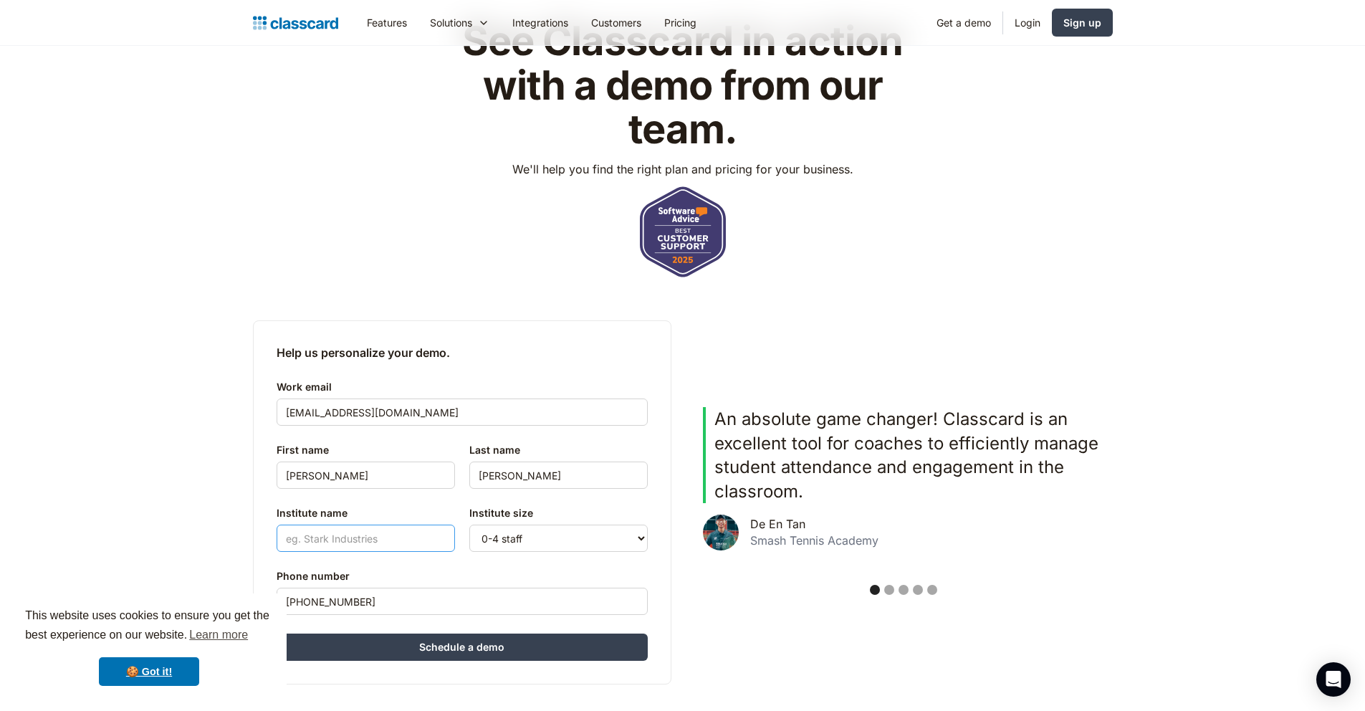
click at [384, 533] on input "Institute name" at bounding box center [366, 538] width 178 height 27
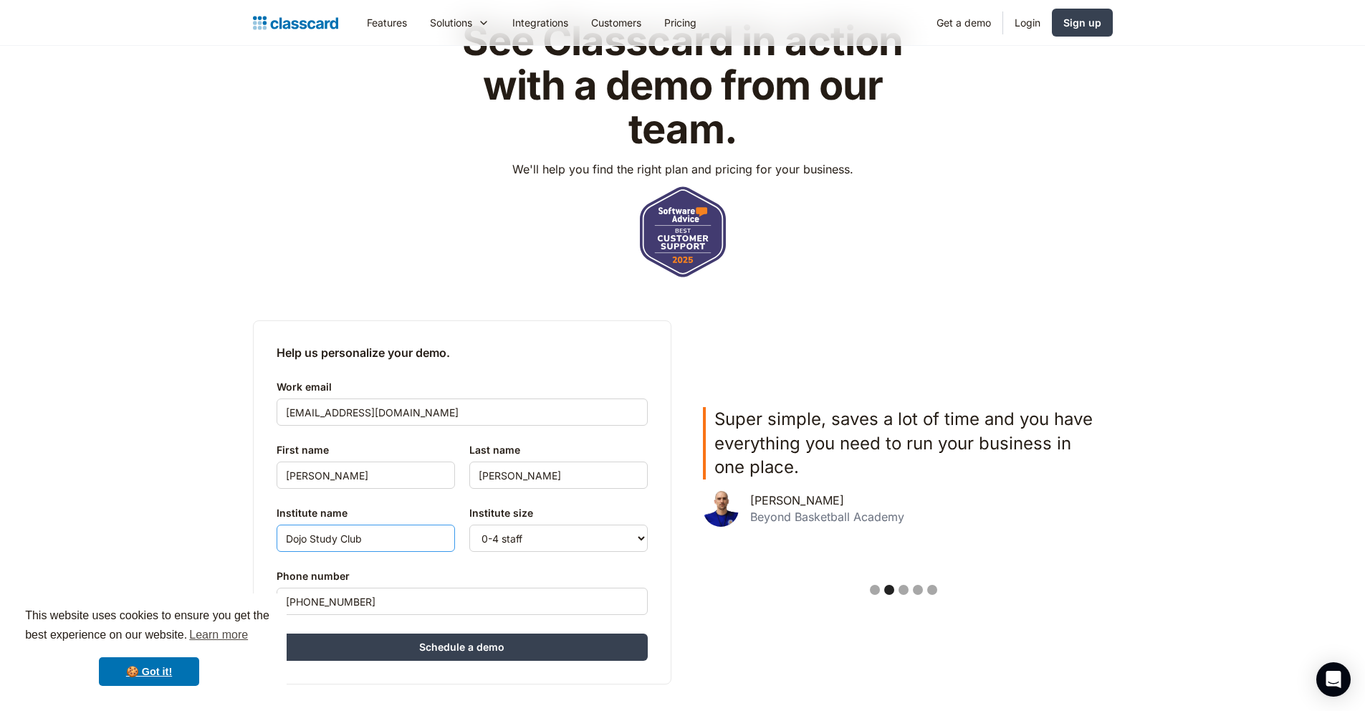
type input "Dojo Study Club"
click at [546, 540] on select "0-4 staff 5-10 staff 11-25 staff 26-50 staff 51-100 staff 101+ staff" at bounding box center [558, 538] width 178 height 27
select select "5-10"
click at [469, 525] on select "0-4 staff 5-10 staff 11-25 staff 26-50 staff 51-100 staff 101+ staff" at bounding box center [558, 538] width 178 height 27
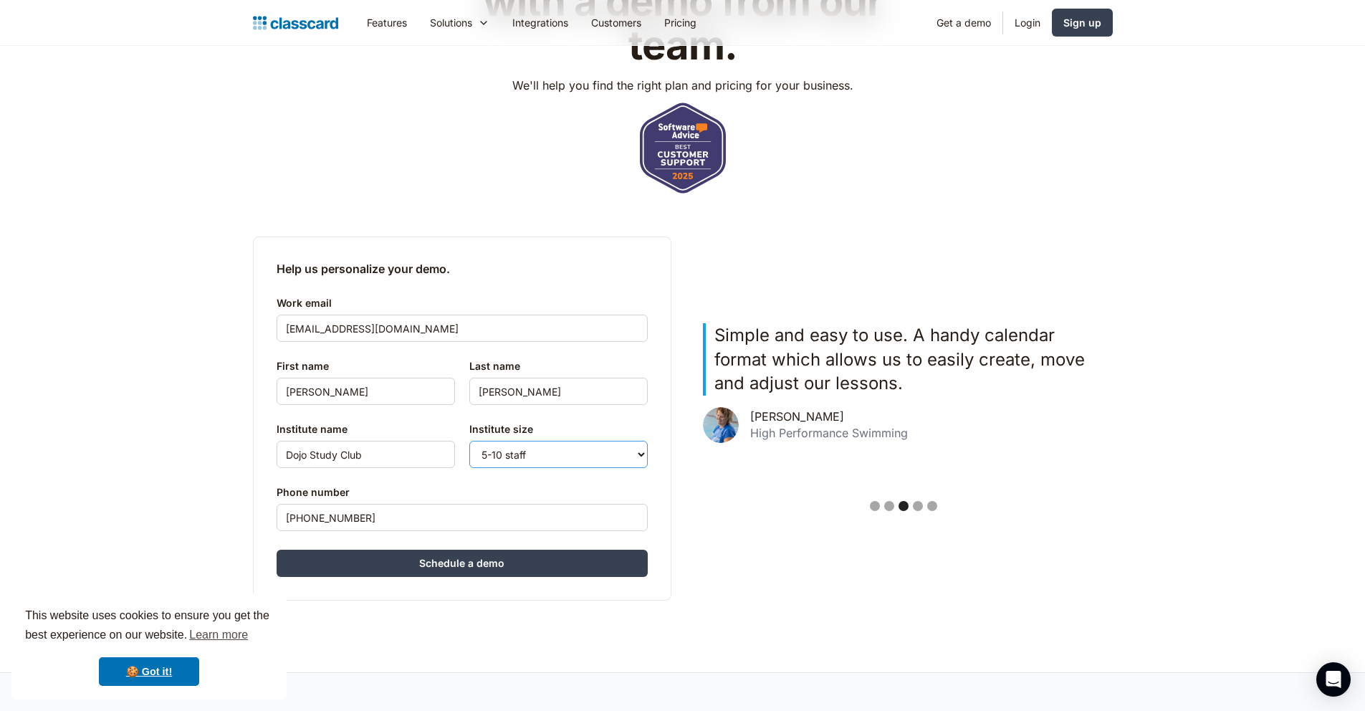
scroll to position [306, 0]
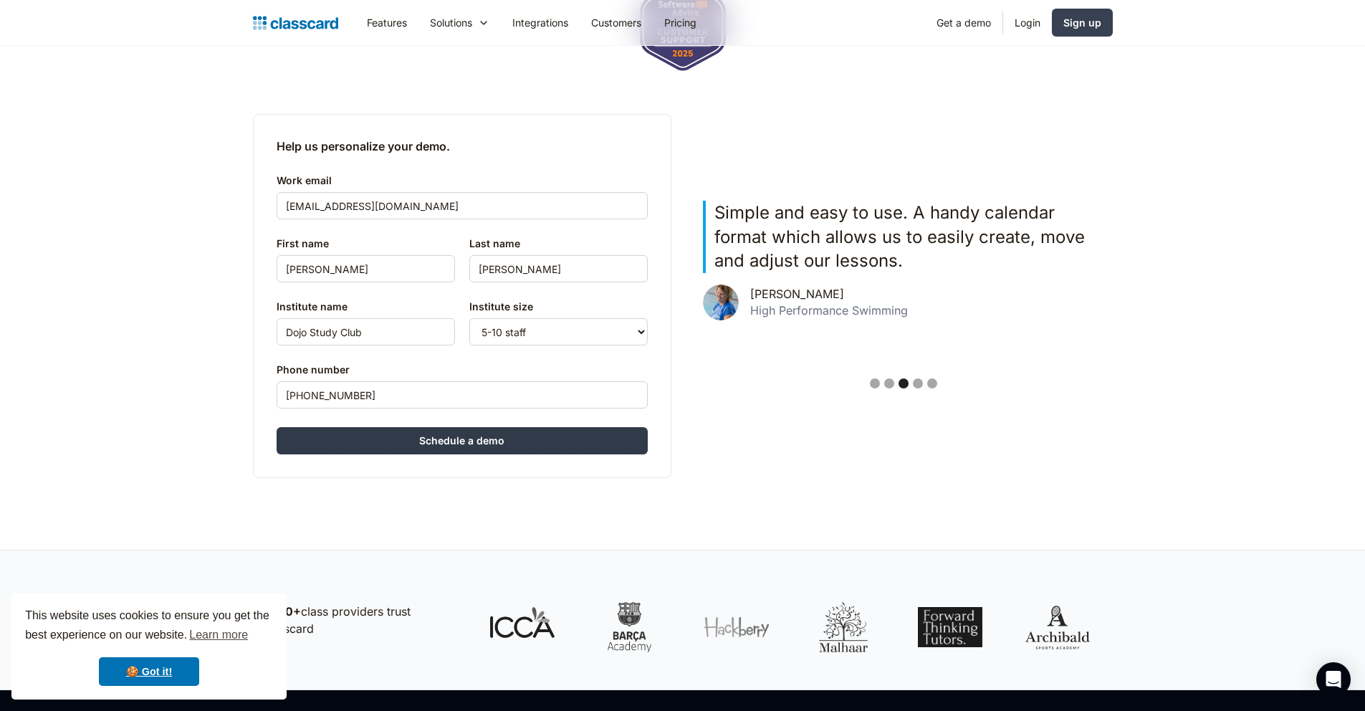
click at [446, 439] on input "Schedule a demo" at bounding box center [462, 440] width 371 height 27
type input "Hang in there..."
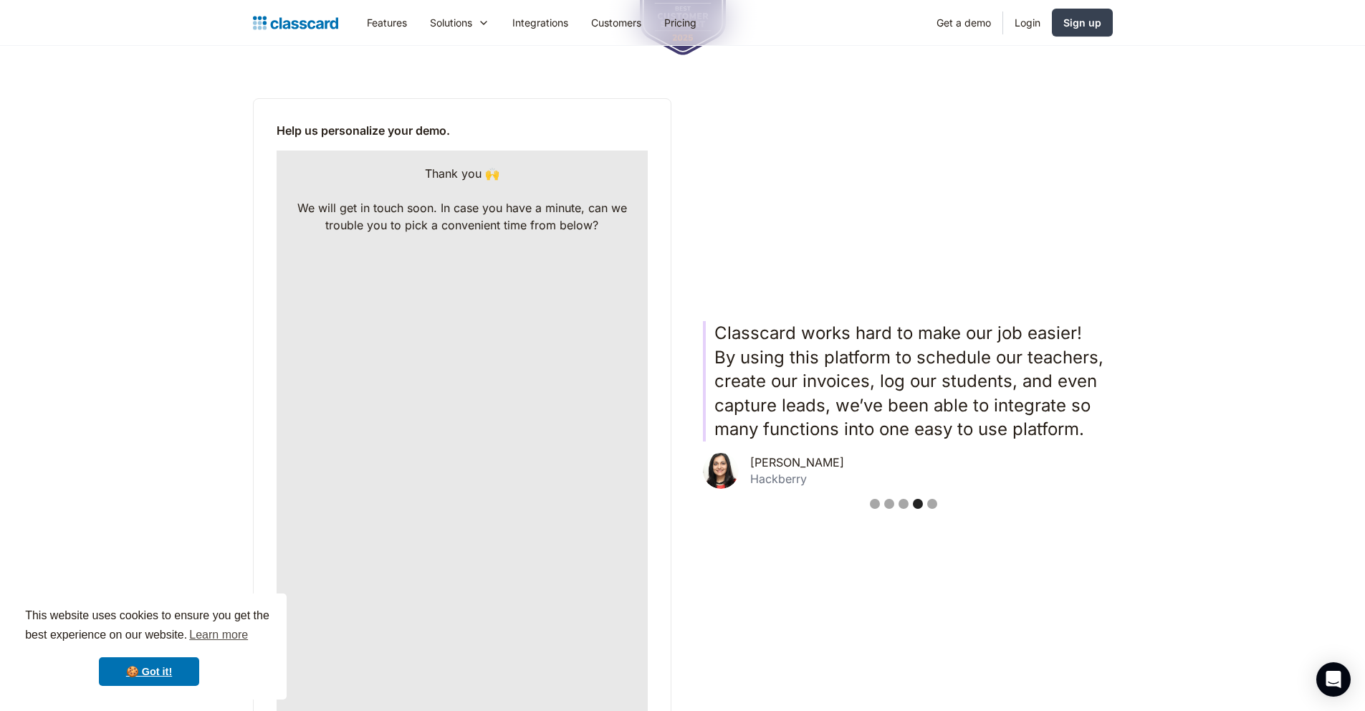
click at [485, 221] on div "Thank you 🙌 ‍ We will get in touch soon. In case you have a minute, can we trou…" at bounding box center [462, 199] width 343 height 69
click at [505, 235] on div "Thank you 🙌 ‍ We will get in touch soon. In case you have a minute, can we trou…" at bounding box center [462, 431] width 371 height 560
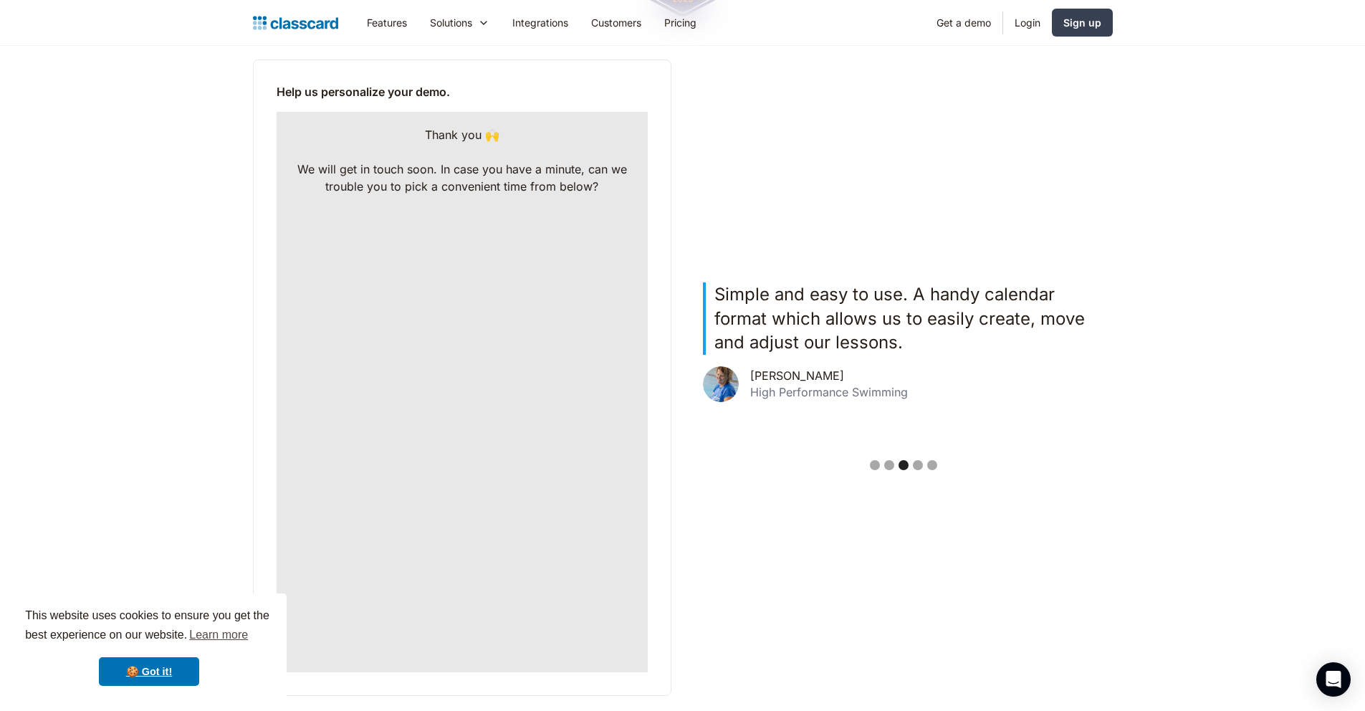
scroll to position [364, 0]
